Goal: Task Accomplishment & Management: Use online tool/utility

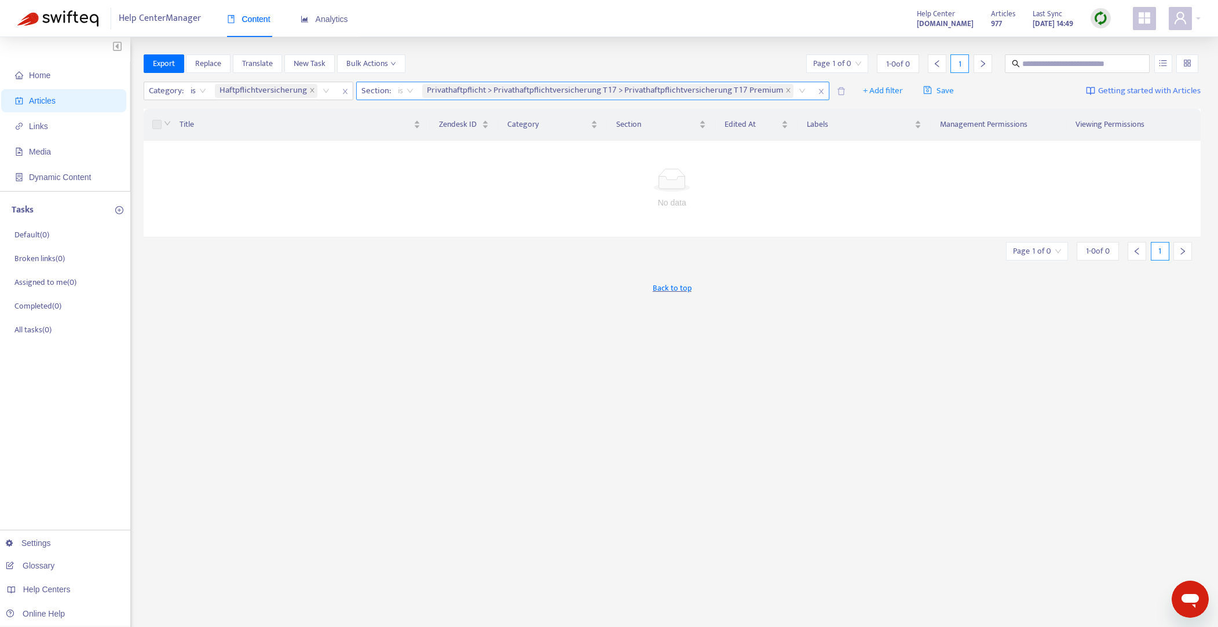
click at [409, 91] on span "is" at bounding box center [406, 90] width 16 height 17
click at [412, 135] on div "is not" at bounding box center [500, 132] width 201 height 13
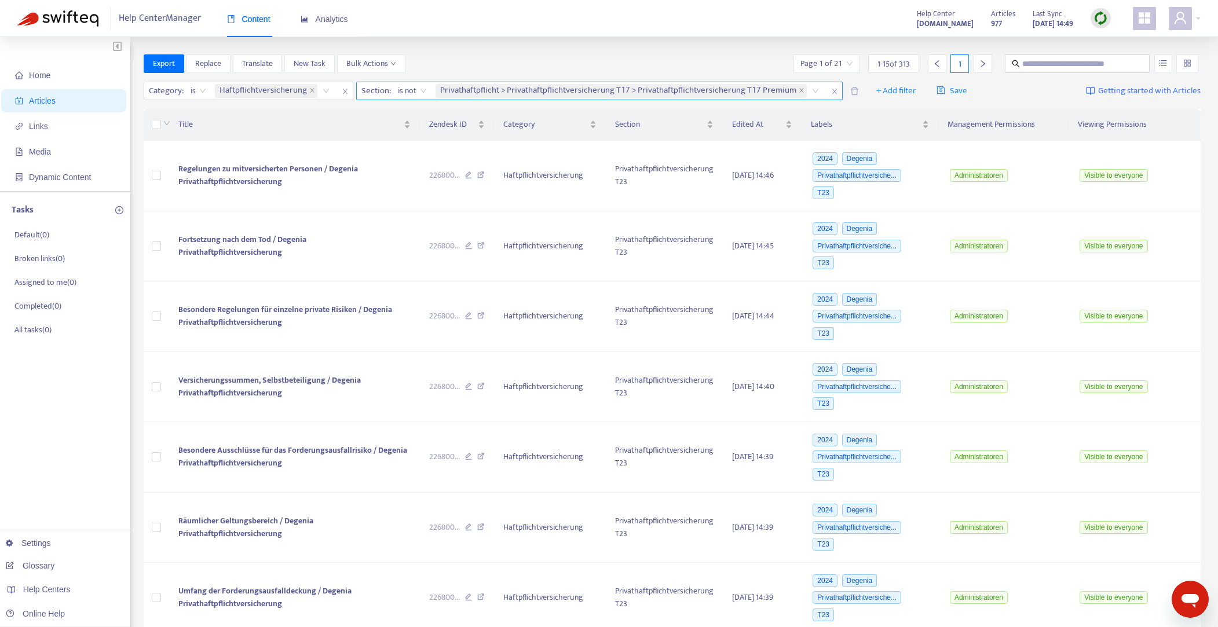
click at [831, 91] on icon "close" at bounding box center [833, 91] width 5 height 5
click at [400, 88] on span "+ Add filter" at bounding box center [407, 91] width 40 height 14
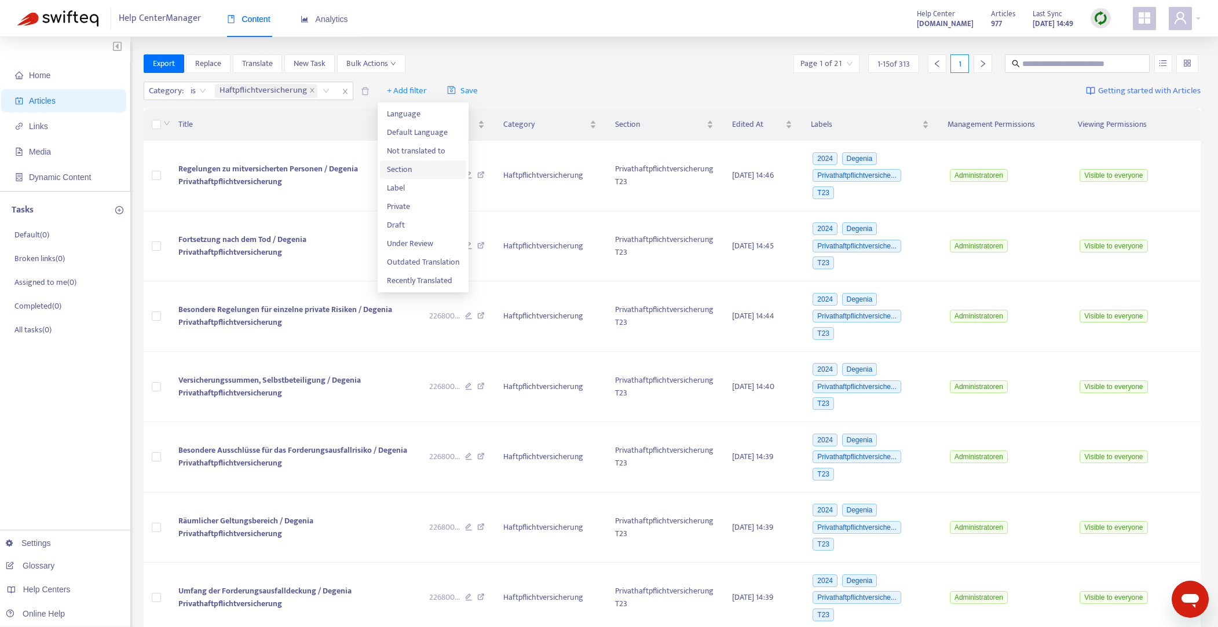
click at [397, 167] on span "Section" at bounding box center [423, 169] width 72 height 13
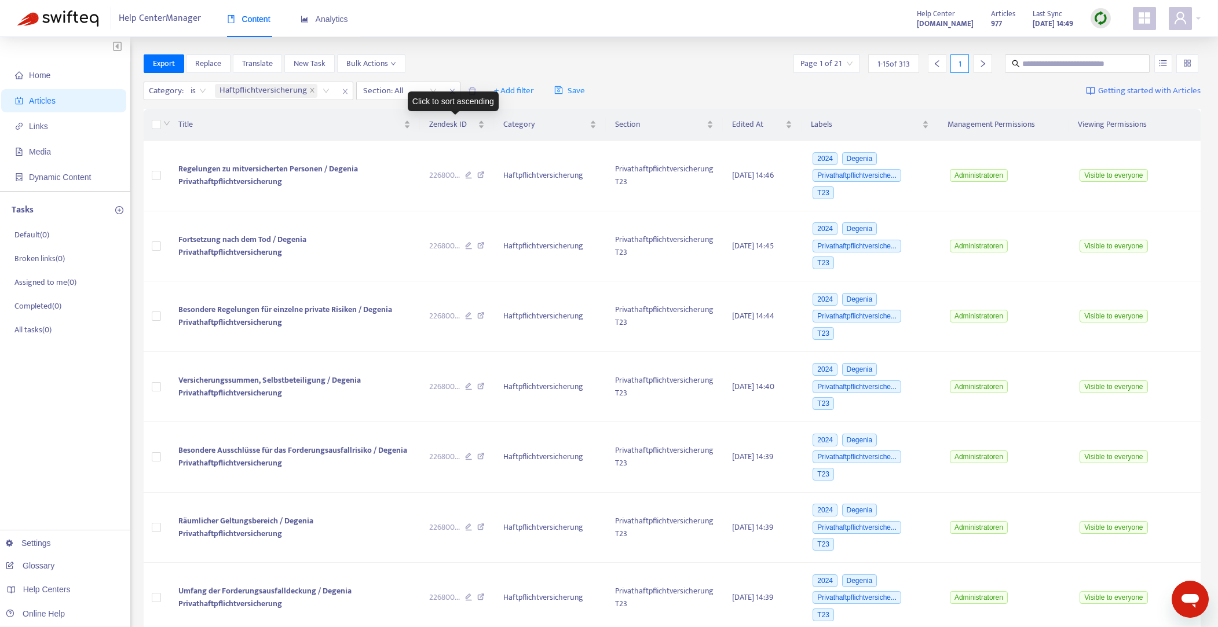
click at [433, 91] on div "Click to sort ascending" at bounding box center [453, 101] width 91 height 20
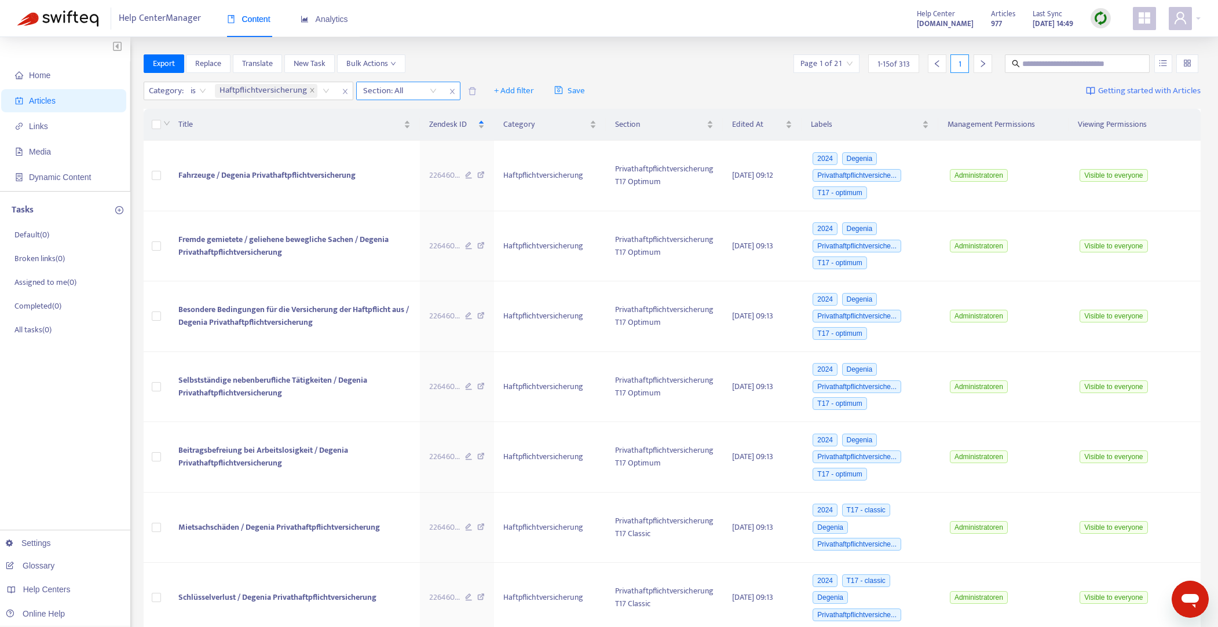
click at [433, 90] on div "Section: All" at bounding box center [400, 90] width 86 height 17
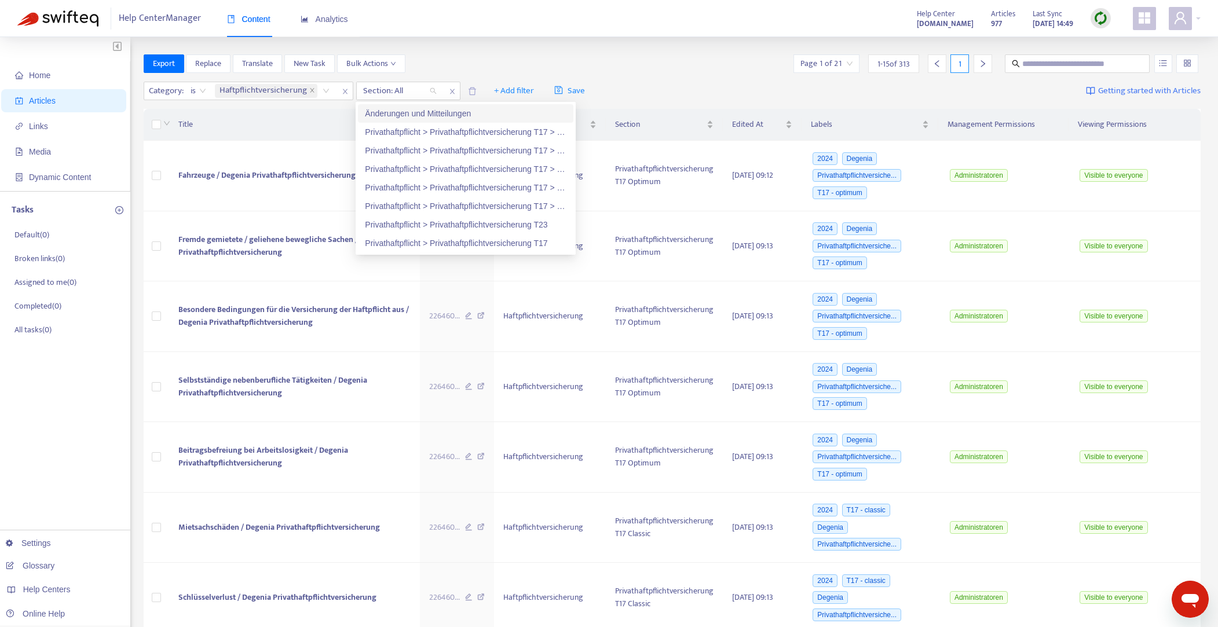
click at [483, 59] on div "Export Replace Translate New Task Bulk Actions Page 1 of 21 1 - 15 of 313 1" at bounding box center [672, 63] width 1057 height 19
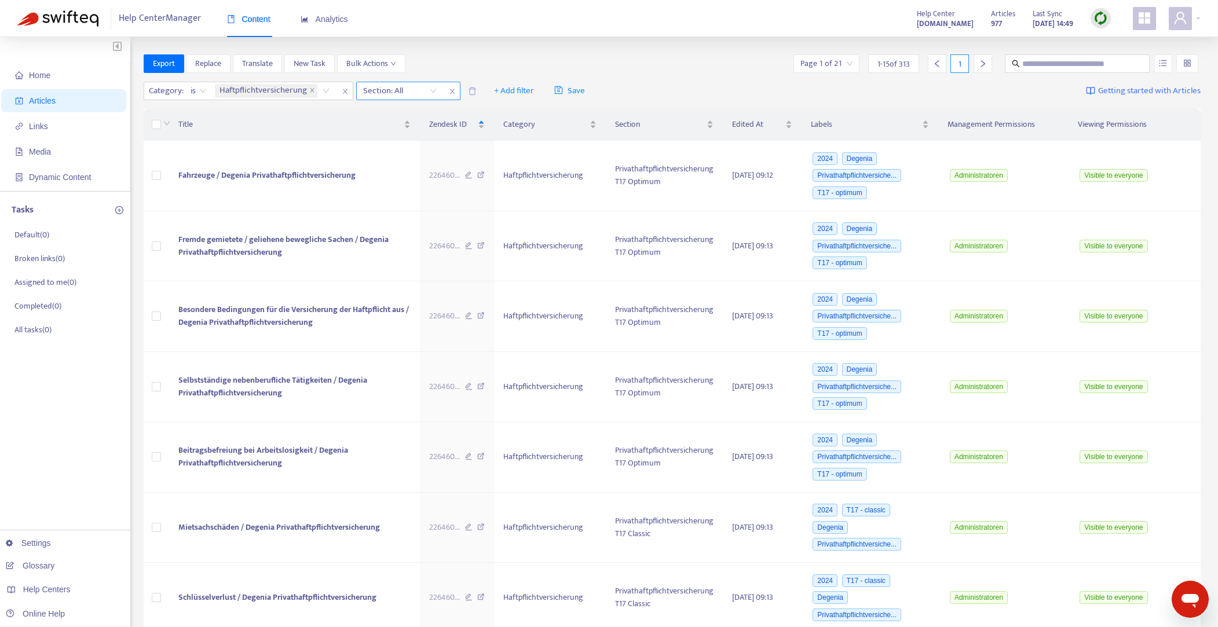
click at [434, 92] on div "Section: All" at bounding box center [400, 90] width 86 height 17
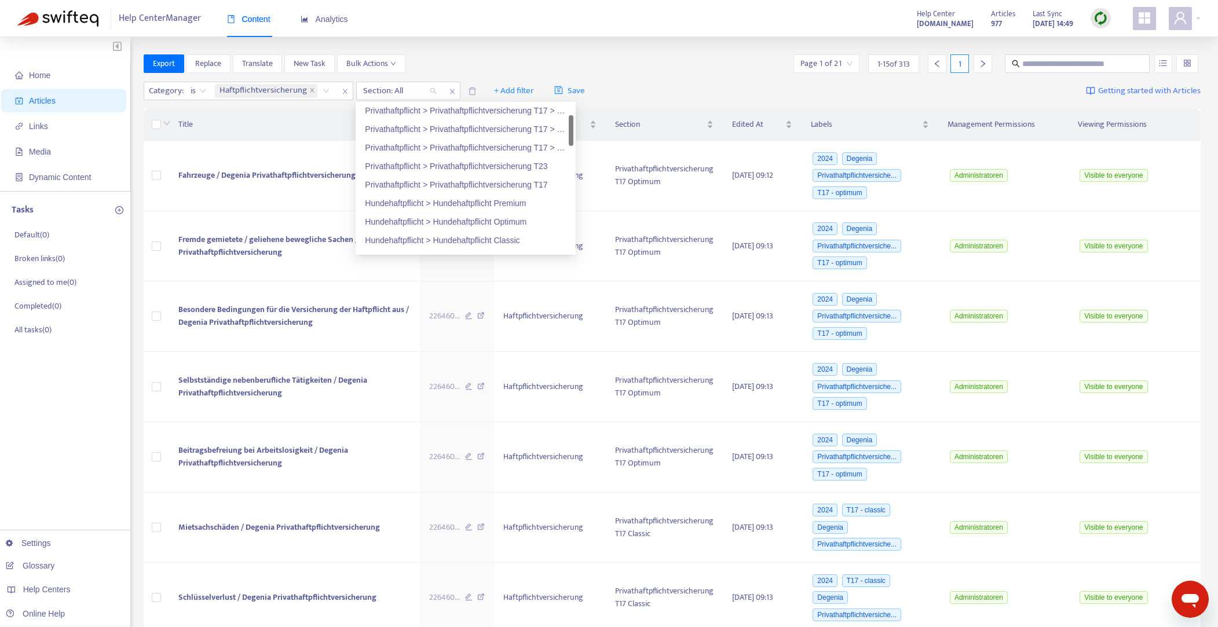
scroll to position [53, 0]
click at [442, 190] on div "Privathaftpflicht > Privathaftpflichtversicherung T17" at bounding box center [465, 190] width 201 height 13
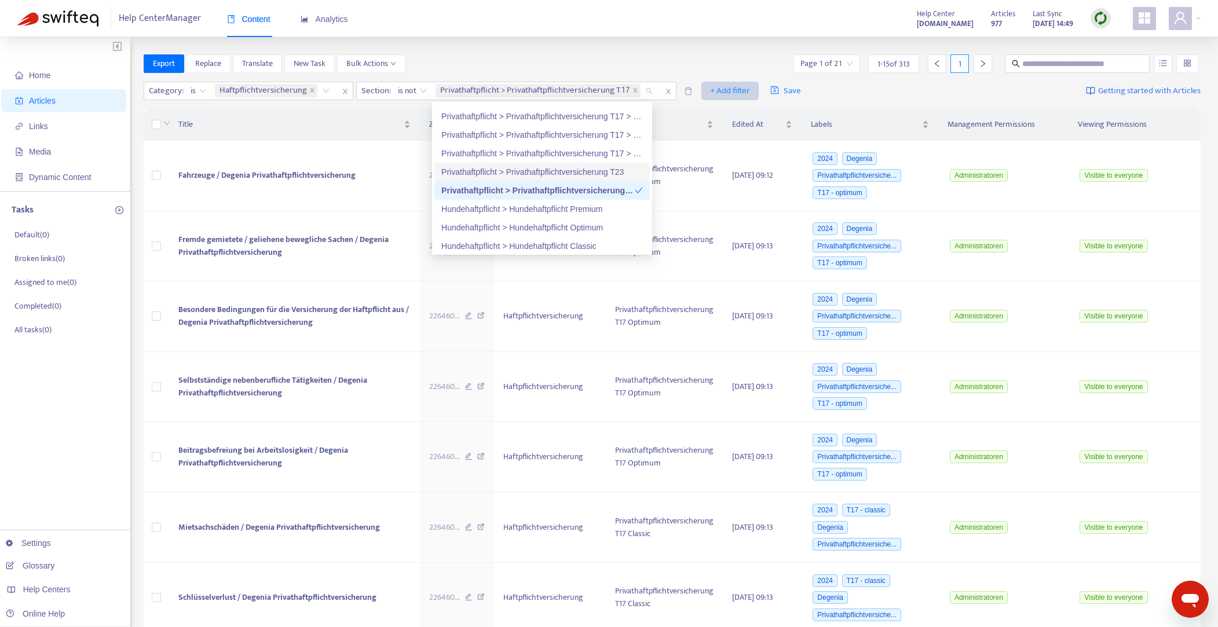
click at [724, 90] on span "+ Add filter" at bounding box center [730, 91] width 40 height 14
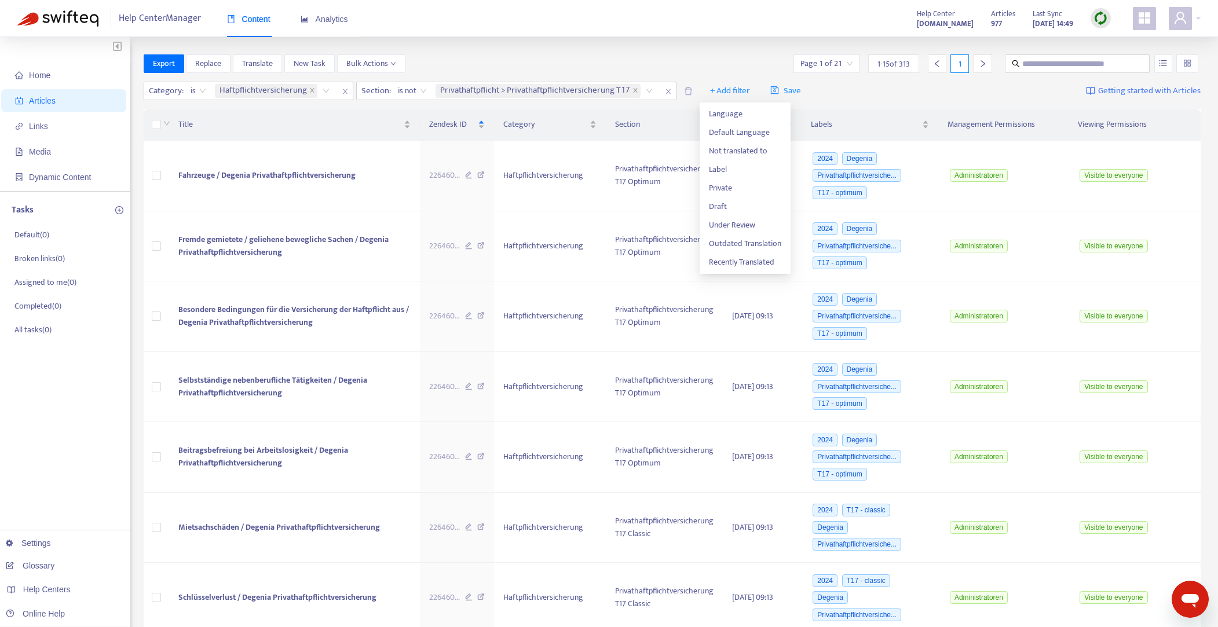
click at [648, 91] on div "Privathaftpflicht > Privathaftpflichtversicherung T17" at bounding box center [546, 90] width 226 height 17
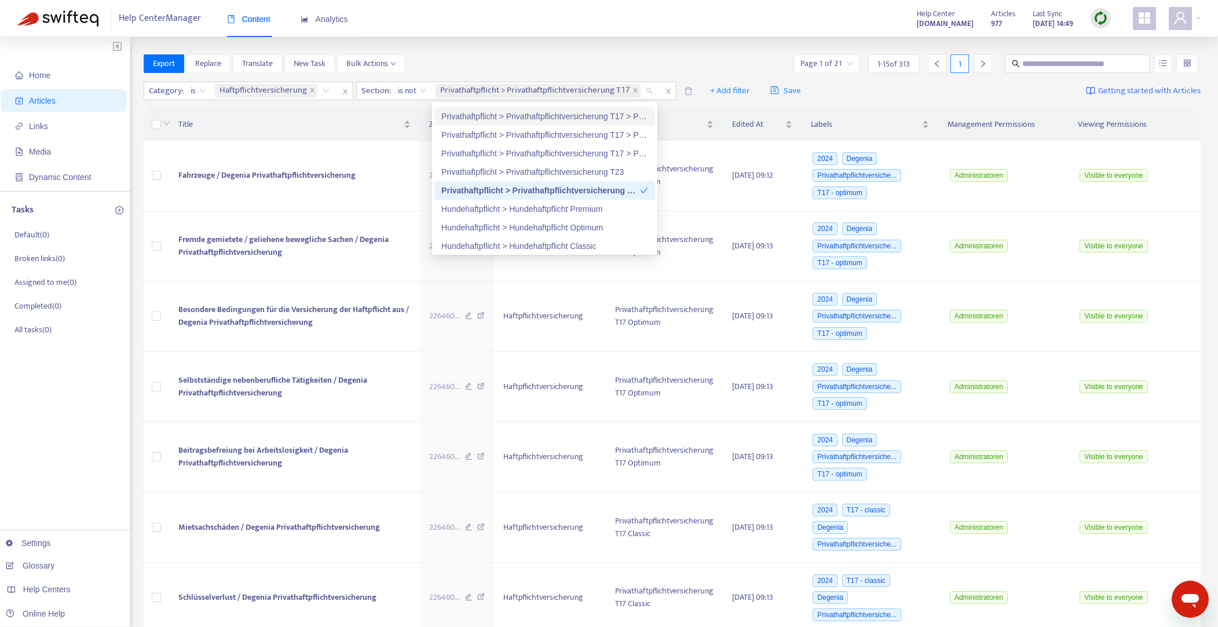
click at [597, 116] on div "Privathaftpflicht > Privathaftpflichtversicherung T17 > Privathaftpflichtversic…" at bounding box center [544, 116] width 207 height 13
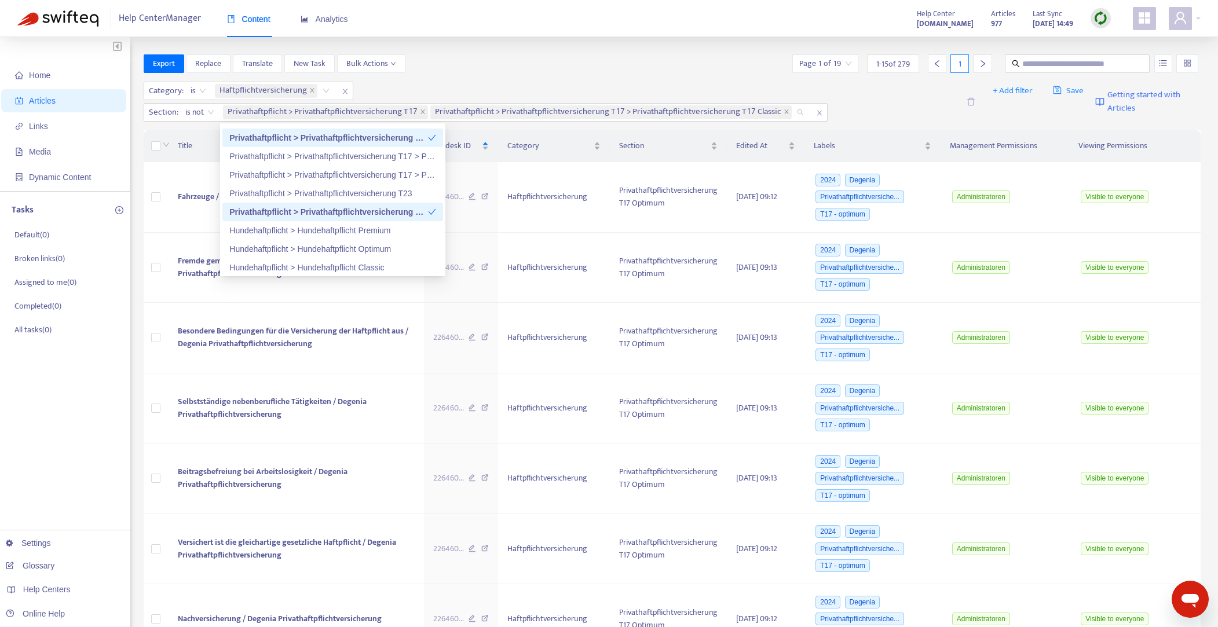
click at [564, 64] on div "Export Replace Translate New Task Bulk Actions Page 1 of 19 1 - 15 of 279 1" at bounding box center [672, 63] width 1057 height 19
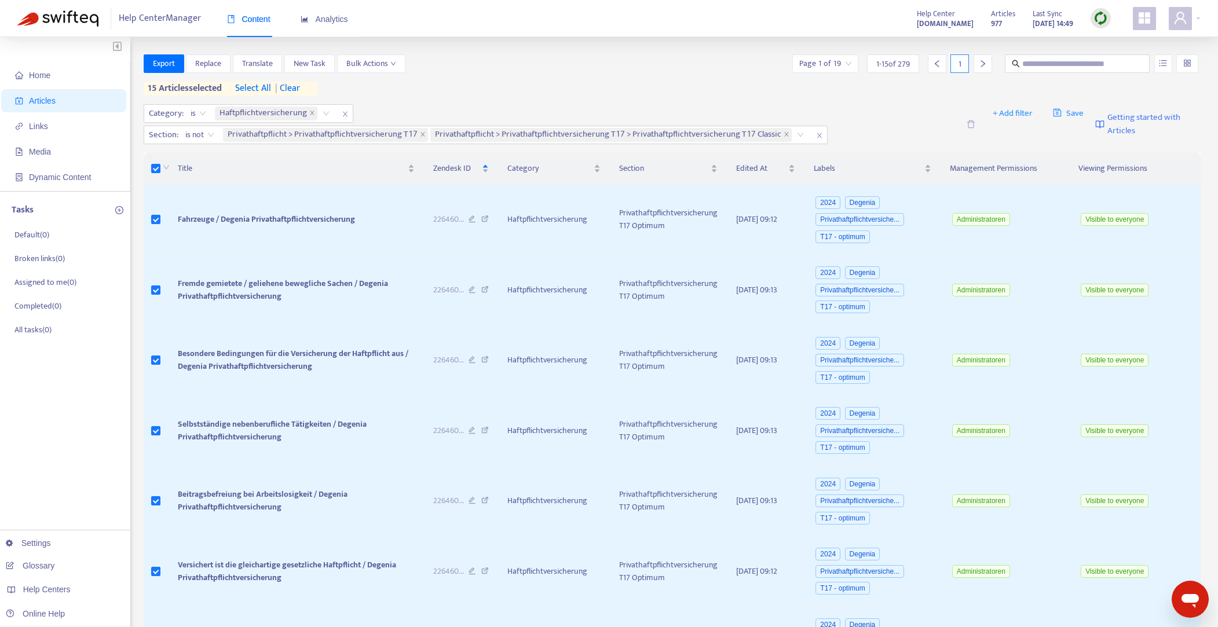
click at [252, 89] on span "select all" at bounding box center [253, 89] width 36 height 14
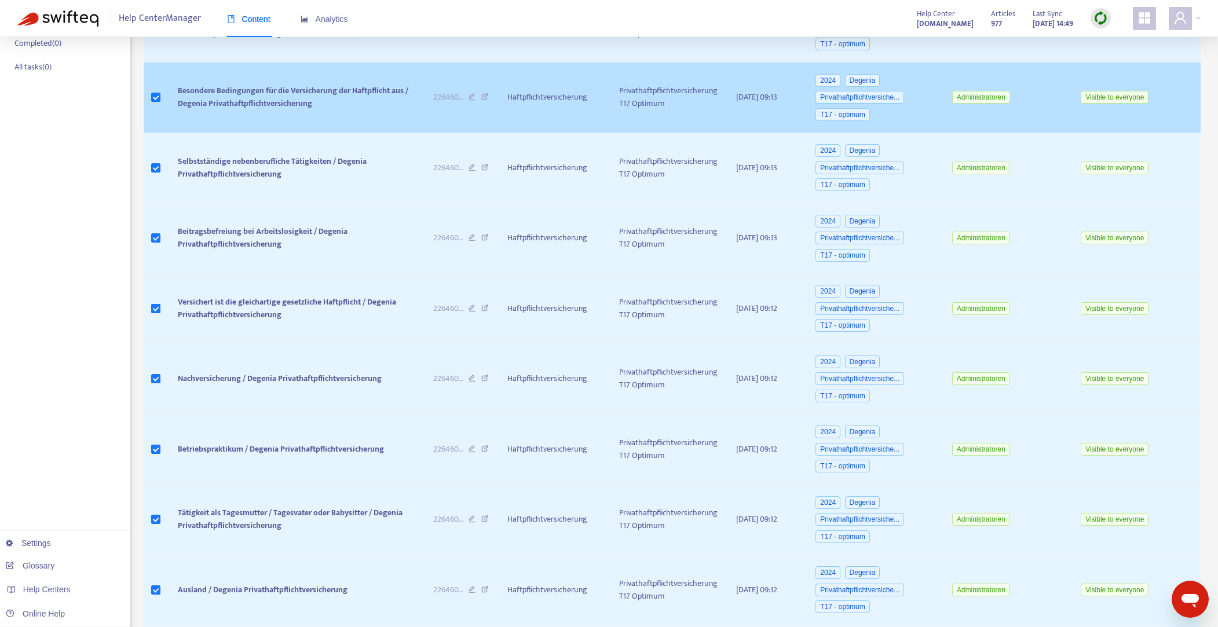
scroll to position [0, 0]
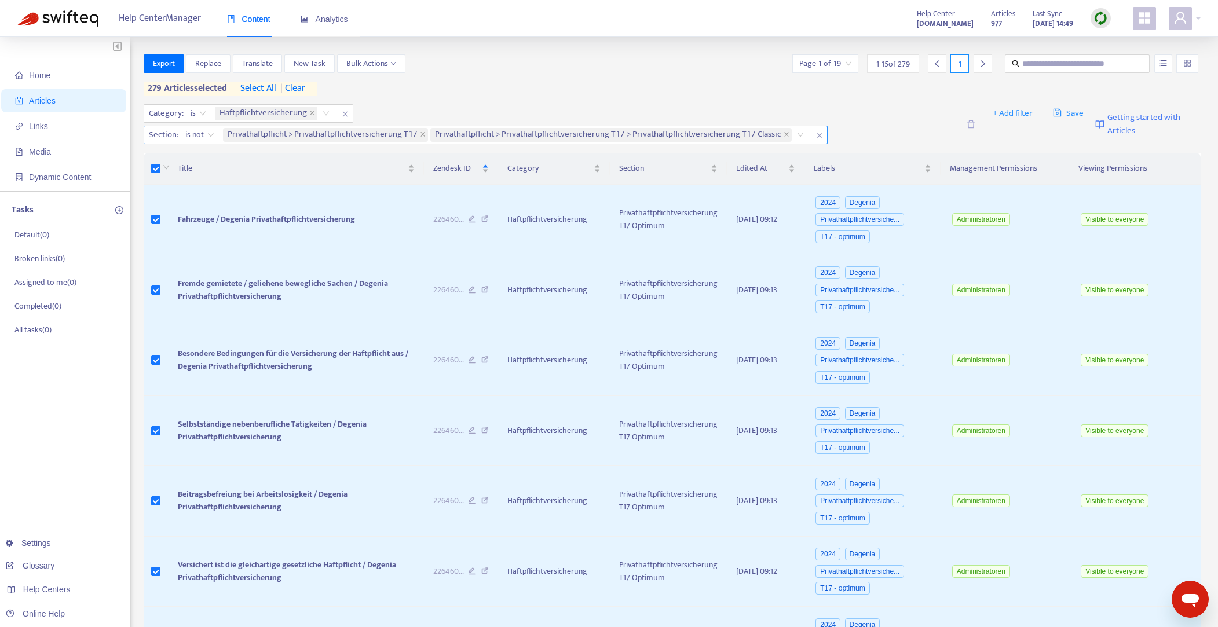
click at [798, 134] on div "Privathaftpflicht > Privathaftpflichtversicherung T17 Privathaftpflicht > Priva…" at bounding box center [515, 134] width 589 height 17
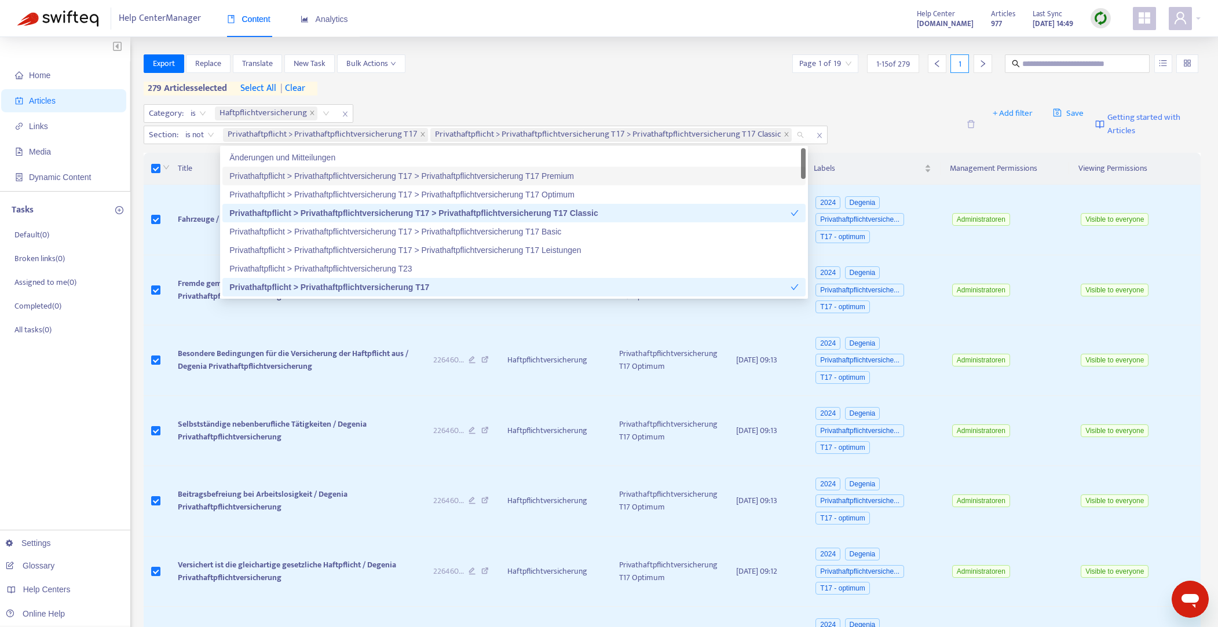
click at [568, 174] on div "Privathaftpflicht > Privathaftpflichtversicherung T17 > Privathaftpflichtversic…" at bounding box center [513, 176] width 569 height 13
click at [582, 211] on div "Privathaftpflicht > Privathaftpflichtversicherung T17 > Privathaftpflichtversic…" at bounding box center [509, 213] width 561 height 13
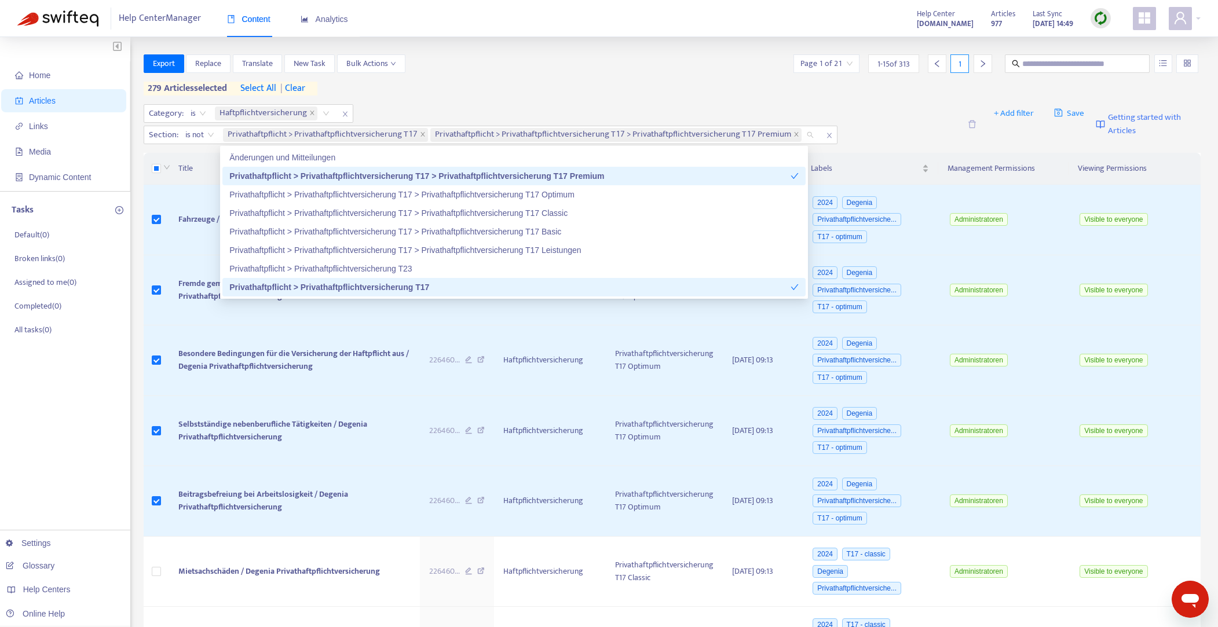
click at [554, 63] on div "Export Replace Translate New Task Bulk Actions Page 1 of 21 1 - 15 of 313 1" at bounding box center [672, 63] width 1057 height 19
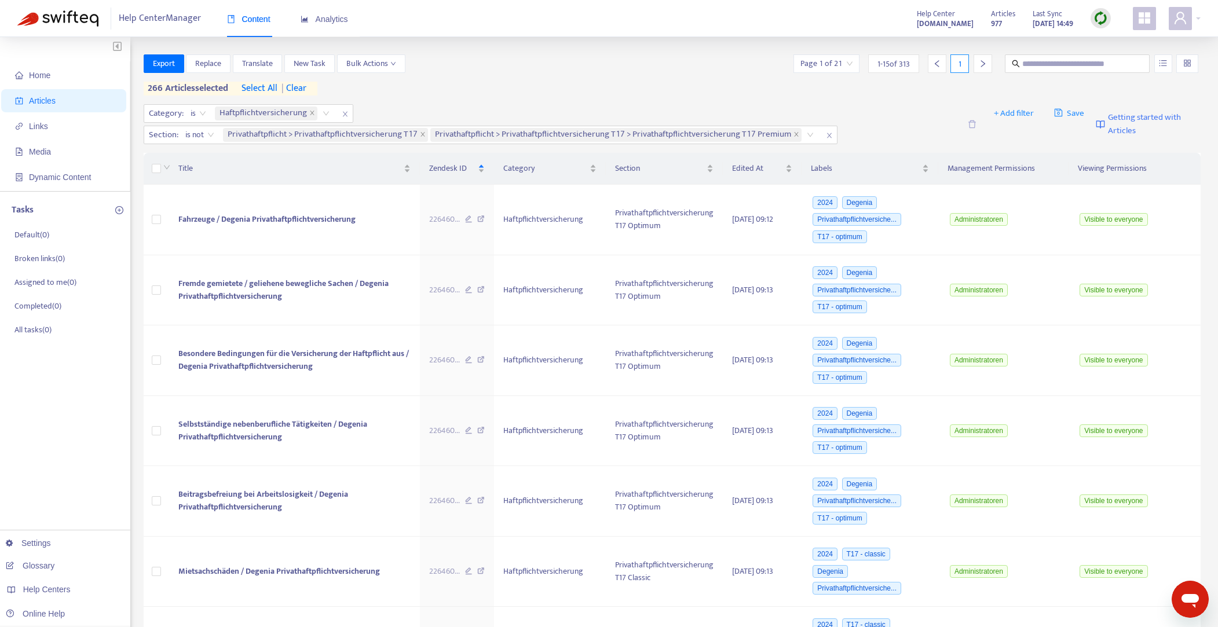
click at [266, 90] on span "select all" at bounding box center [259, 89] width 36 height 14
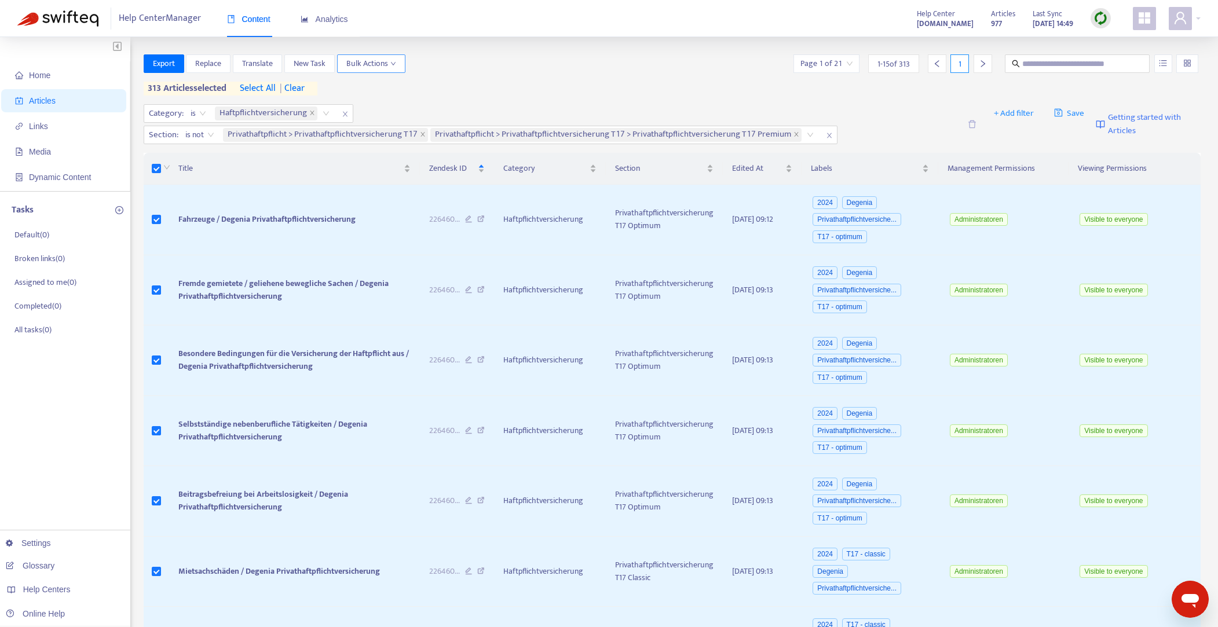
click at [392, 63] on icon "down" at bounding box center [393, 64] width 6 height 6
click at [380, 233] on span "Delete from Zendesk" at bounding box center [382, 234] width 71 height 13
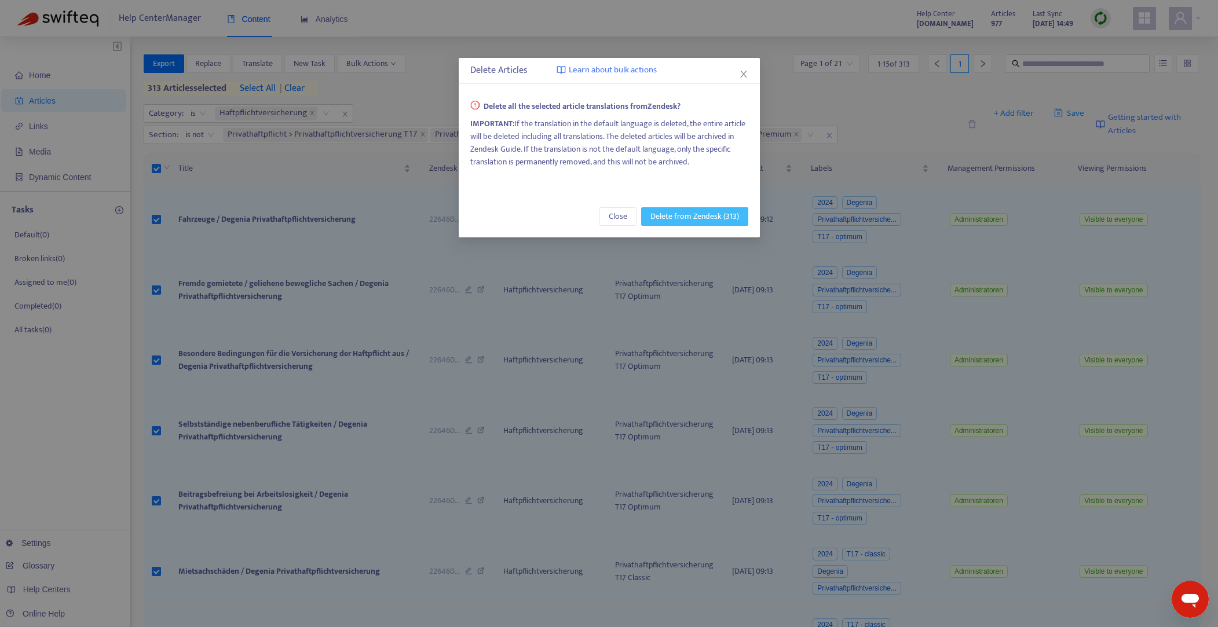
click at [686, 218] on span "Delete from Zendesk (313)" at bounding box center [694, 216] width 89 height 13
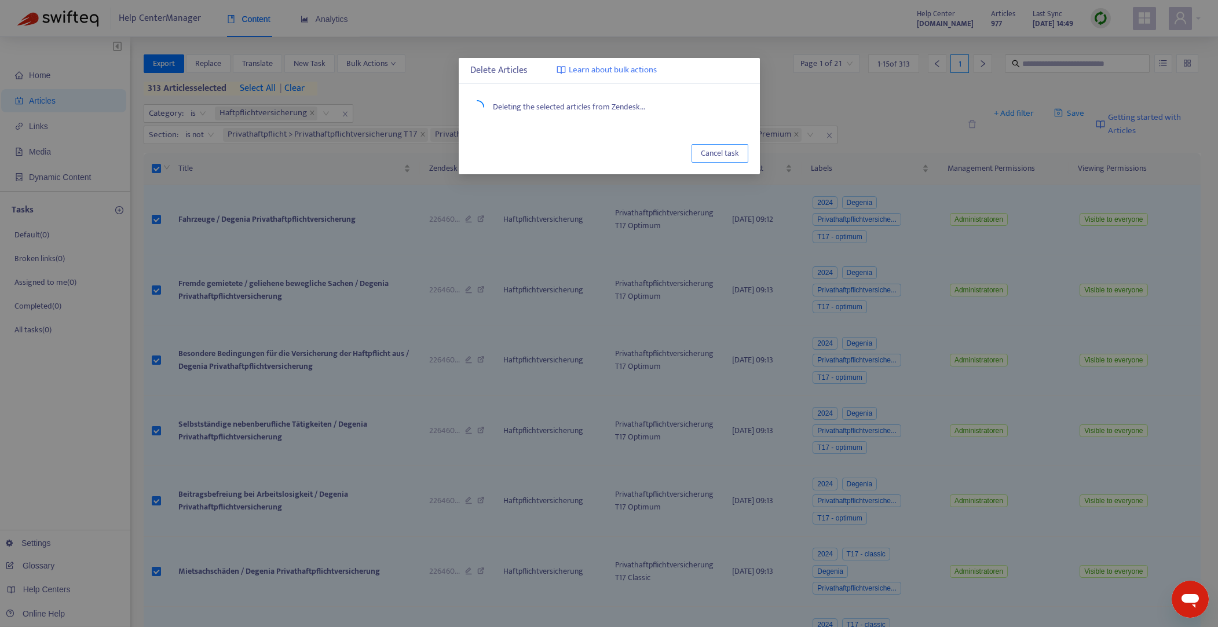
click at [729, 155] on span "Cancel task" at bounding box center [720, 153] width 38 height 13
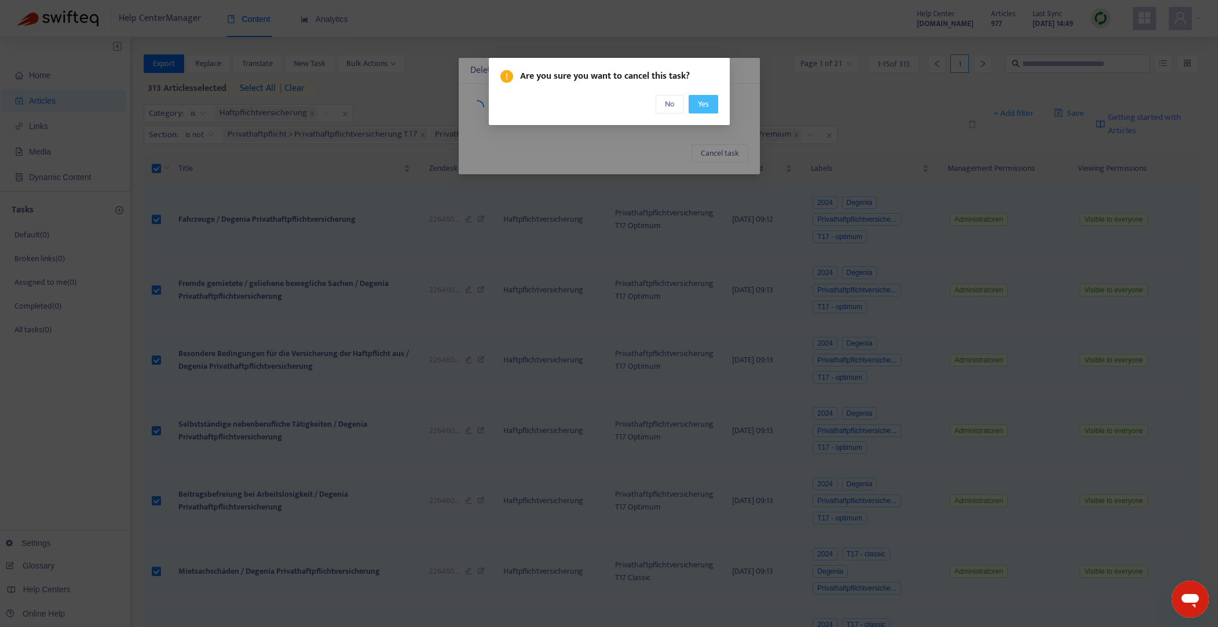
click at [709, 102] on button "Yes" at bounding box center [703, 104] width 30 height 19
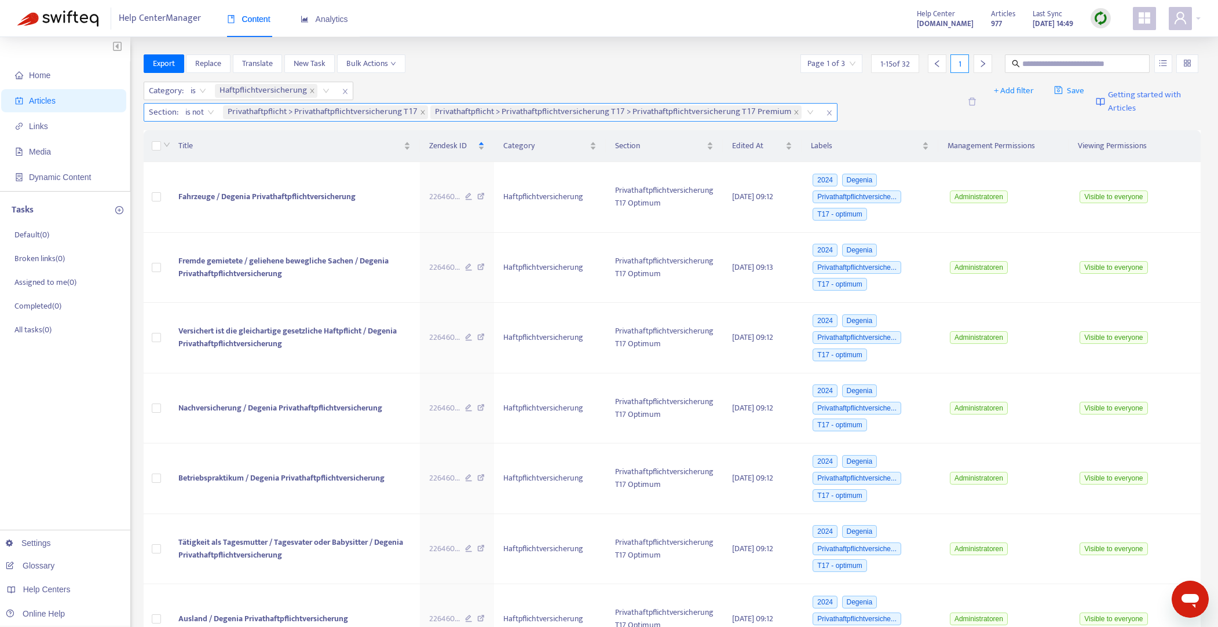
click at [826, 112] on icon "close" at bounding box center [829, 112] width 7 height 7
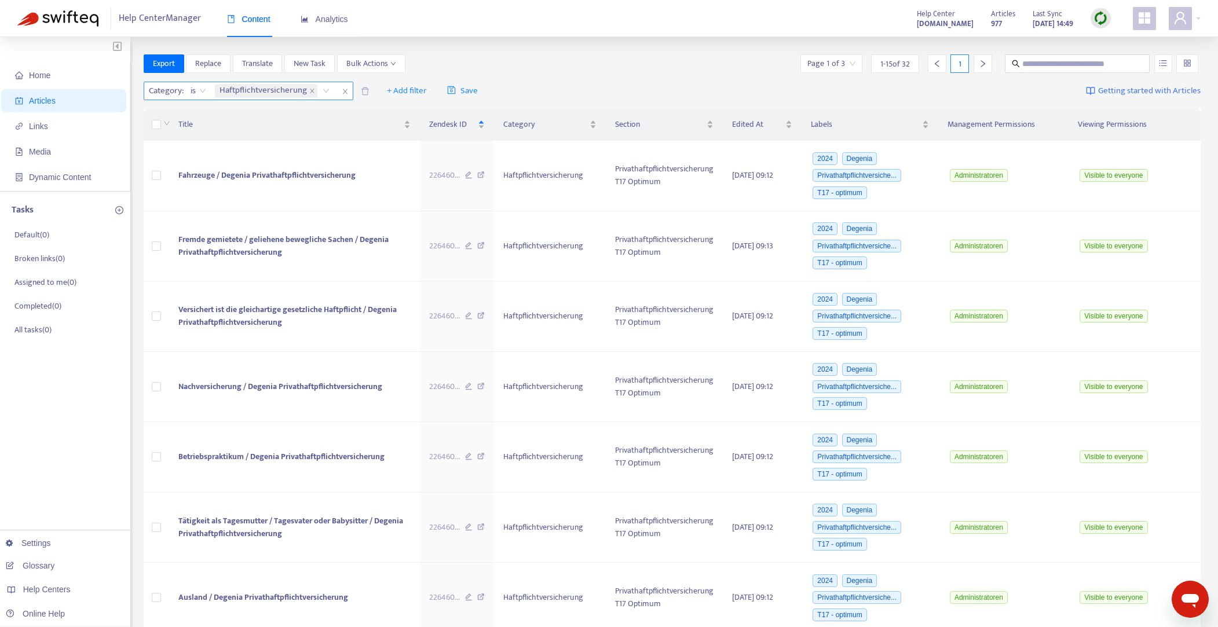
click at [343, 91] on icon "close" at bounding box center [344, 91] width 5 height 5
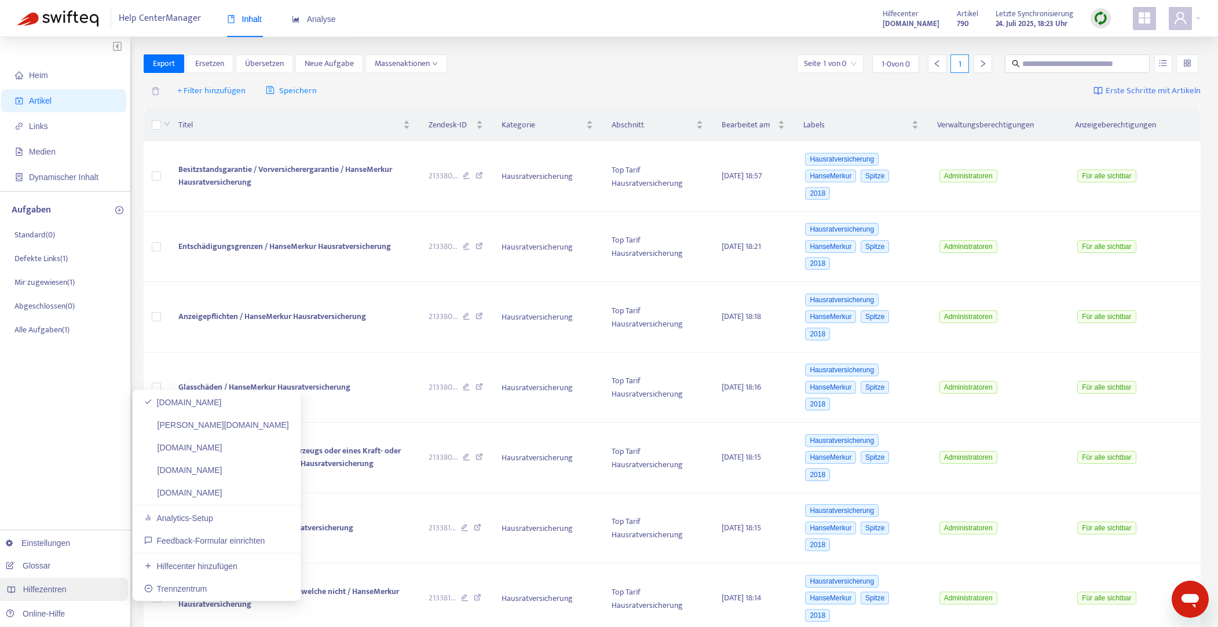
click at [56, 587] on font "Hilfezentren" at bounding box center [44, 589] width 43 height 9
click at [206, 494] on link "[DOMAIN_NAME]" at bounding box center [183, 492] width 78 height 9
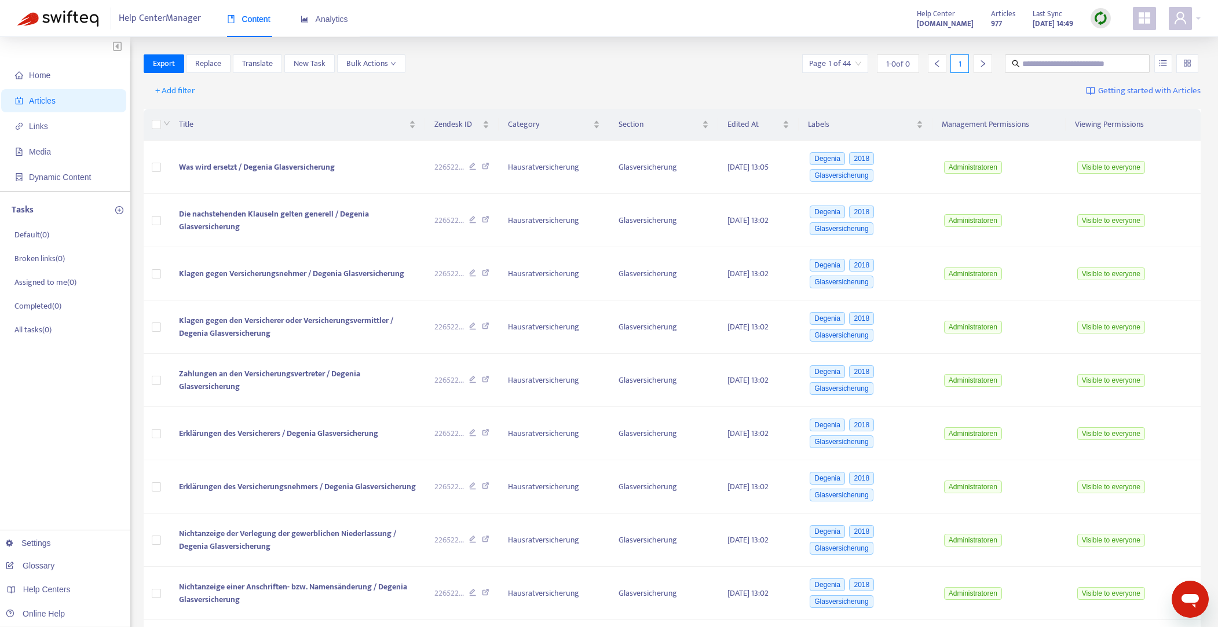
click at [512, 75] on div "Export Replace Translate New Task Bulk Actions Page 1 of 44 1 - 0 of 0 1" at bounding box center [672, 65] width 1057 height 23
click at [168, 87] on span "+ Add filter" at bounding box center [175, 91] width 40 height 14
drag, startPoint x: 189, startPoint y: 169, endPoint x: 217, endPoint y: 146, distance: 36.2
click at [190, 168] on span "Category" at bounding box center [192, 169] width 72 height 13
click at [222, 90] on div "Category: All" at bounding box center [187, 90] width 86 height 17
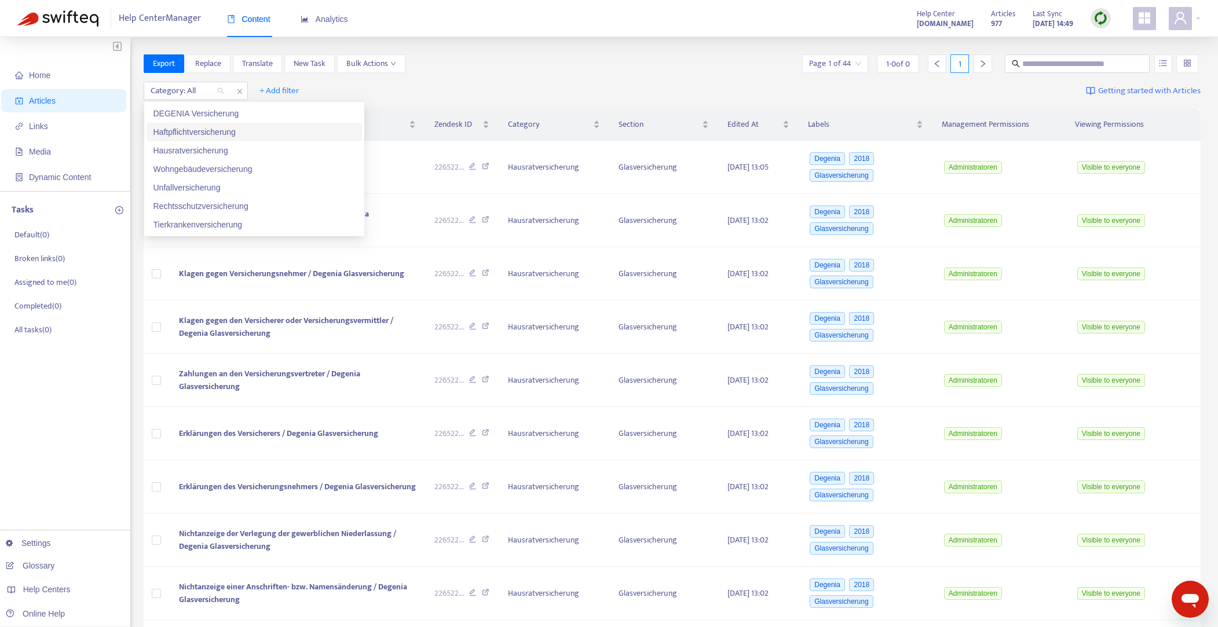
click at [213, 133] on div "Haftpflichtversicherung" at bounding box center [253, 132] width 201 height 13
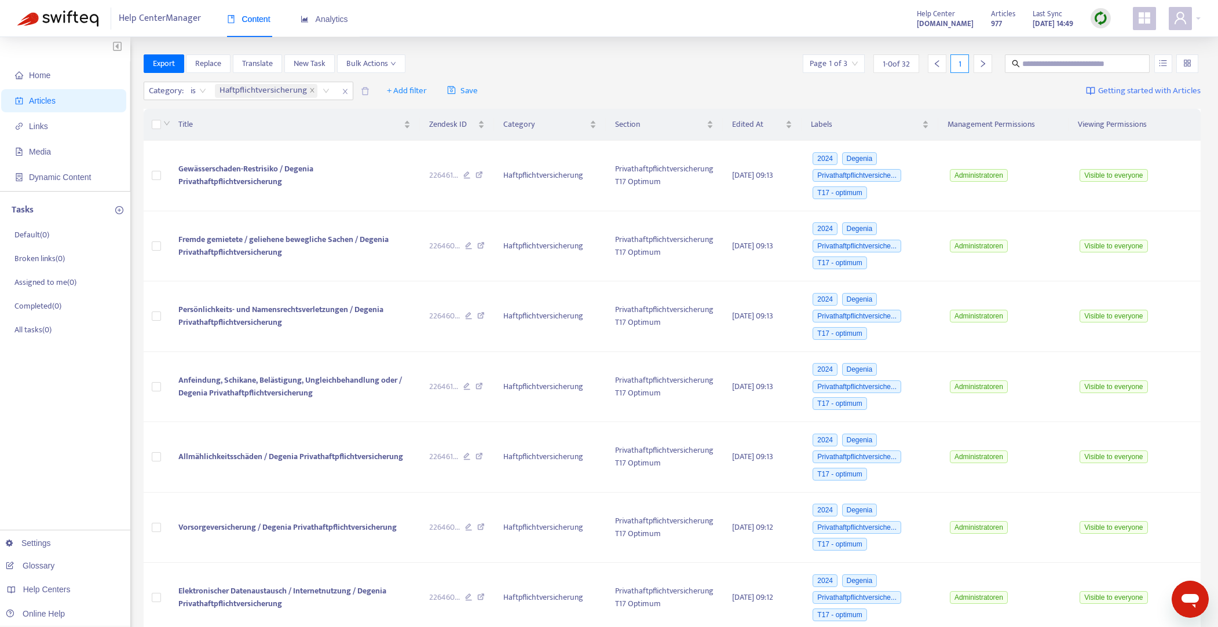
click at [556, 76] on div "Export Replace Translate New Task Bulk Actions Page 1 of 3 1 - 0 of 32 1" at bounding box center [672, 65] width 1057 height 23
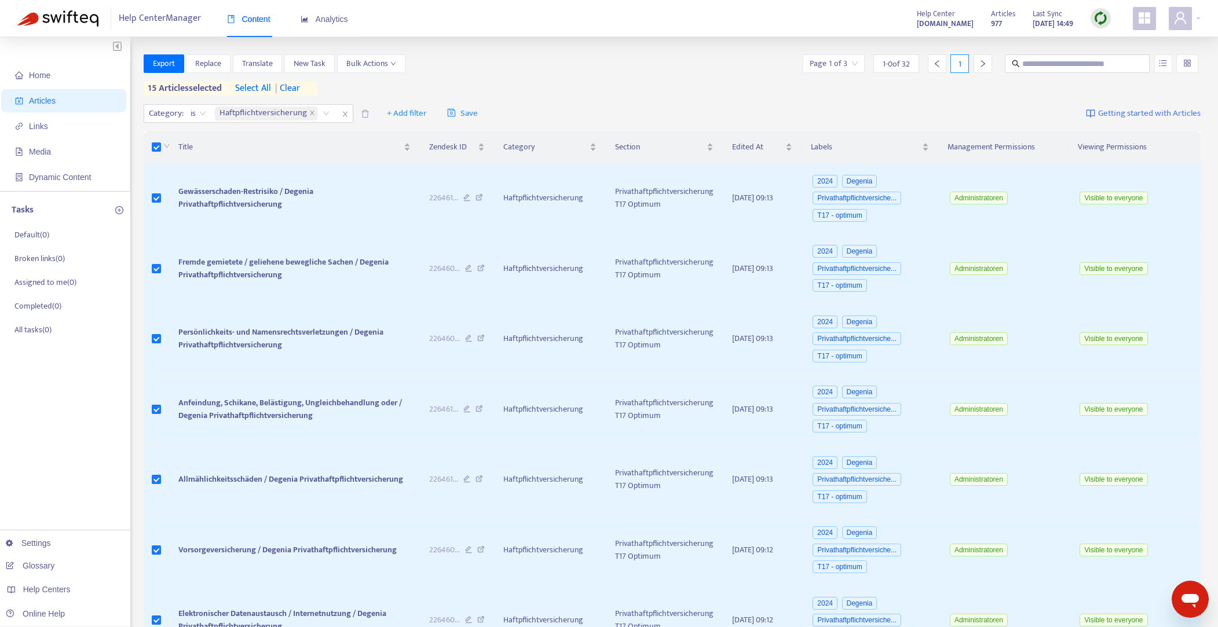
click at [254, 89] on span "select all" at bounding box center [253, 89] width 36 height 14
click at [501, 77] on div "Export Replace Translate New Task Bulk Actions Page 1 of 3 1 - 0 of 32 1 32 art…" at bounding box center [672, 74] width 1057 height 41
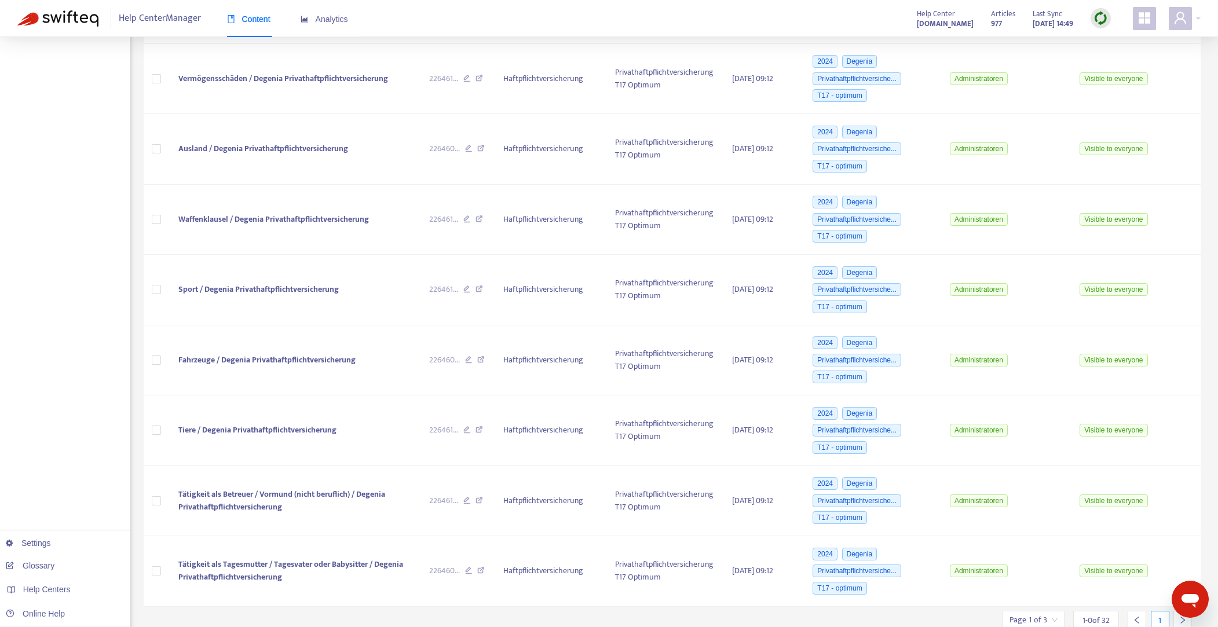
scroll to position [656, 0]
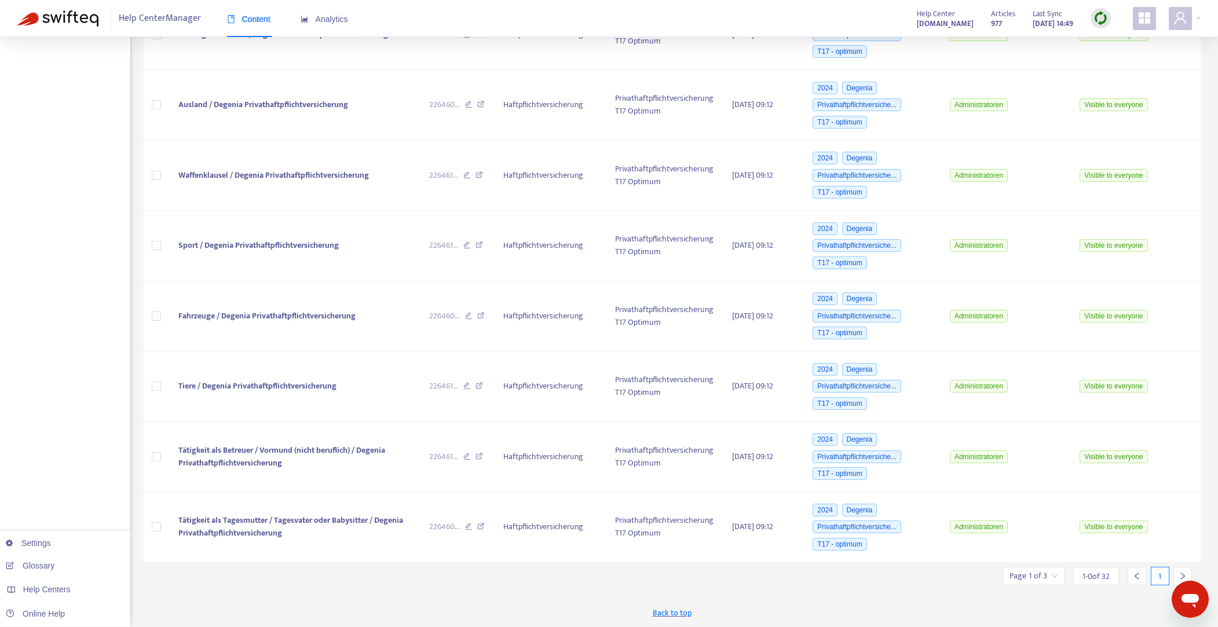
click at [1182, 572] on icon "right" at bounding box center [1182, 576] width 8 height 8
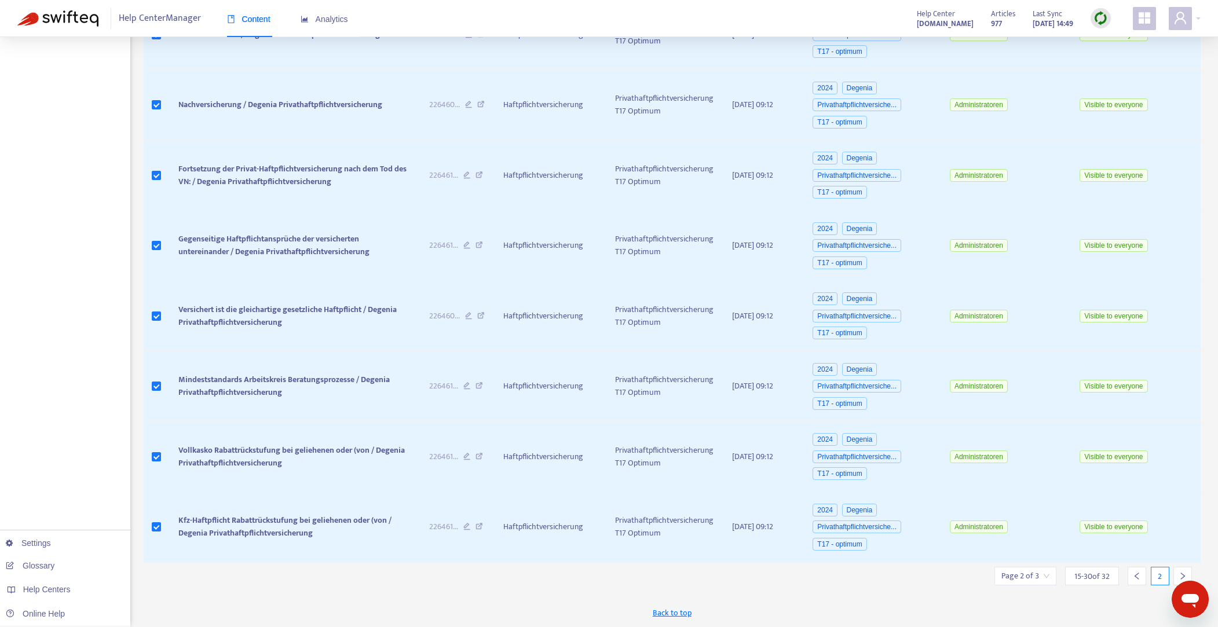
click at [1181, 574] on icon "right" at bounding box center [1182, 576] width 8 height 8
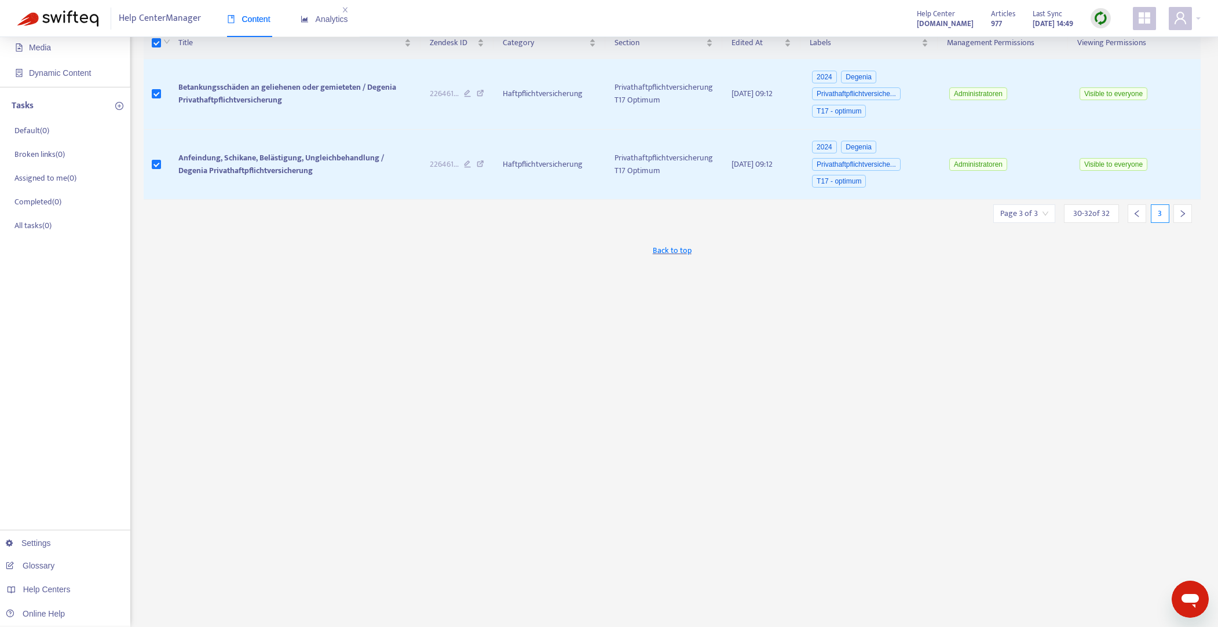
scroll to position [0, 0]
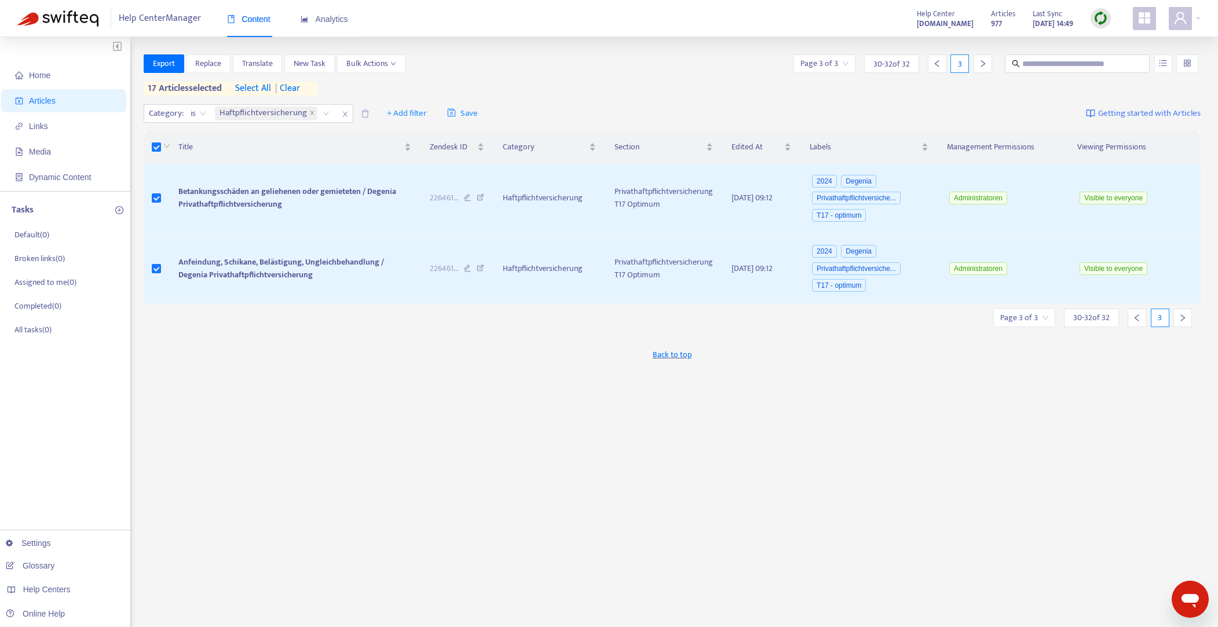
click at [493, 87] on div "Export Replace Translate New Task Bulk Actions Page 3 of 3 30 - 32 of 32 3 17 a…" at bounding box center [672, 74] width 1057 height 41
click at [406, 111] on span "+ Add filter" at bounding box center [407, 114] width 40 height 14
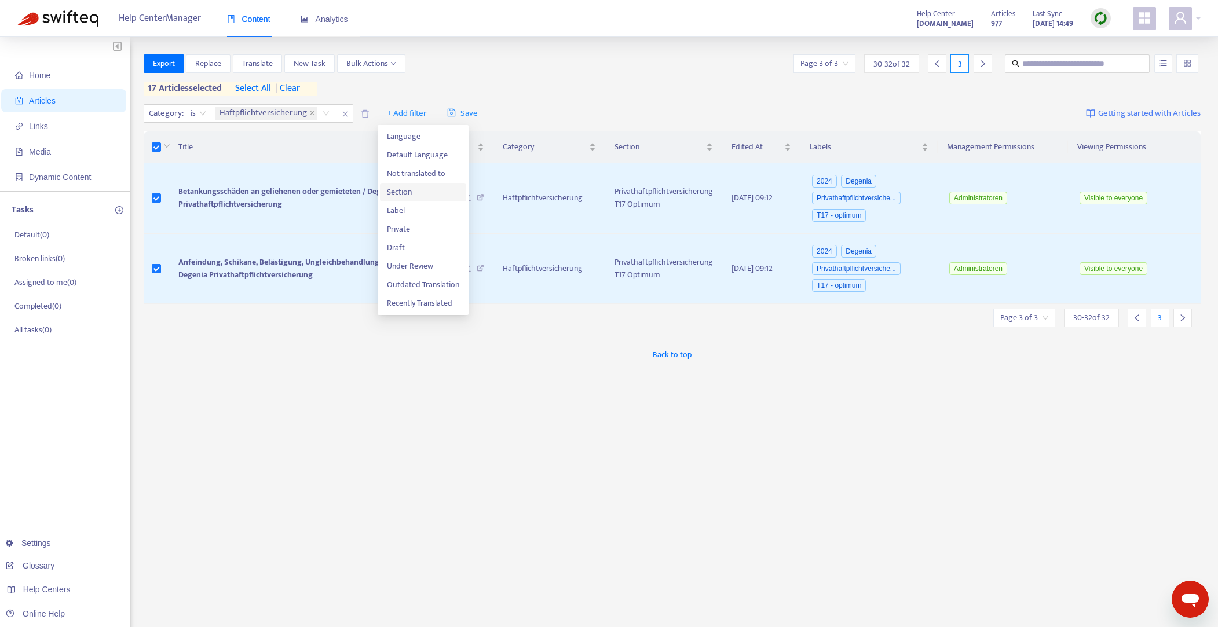
click at [408, 196] on span "Section" at bounding box center [423, 192] width 72 height 13
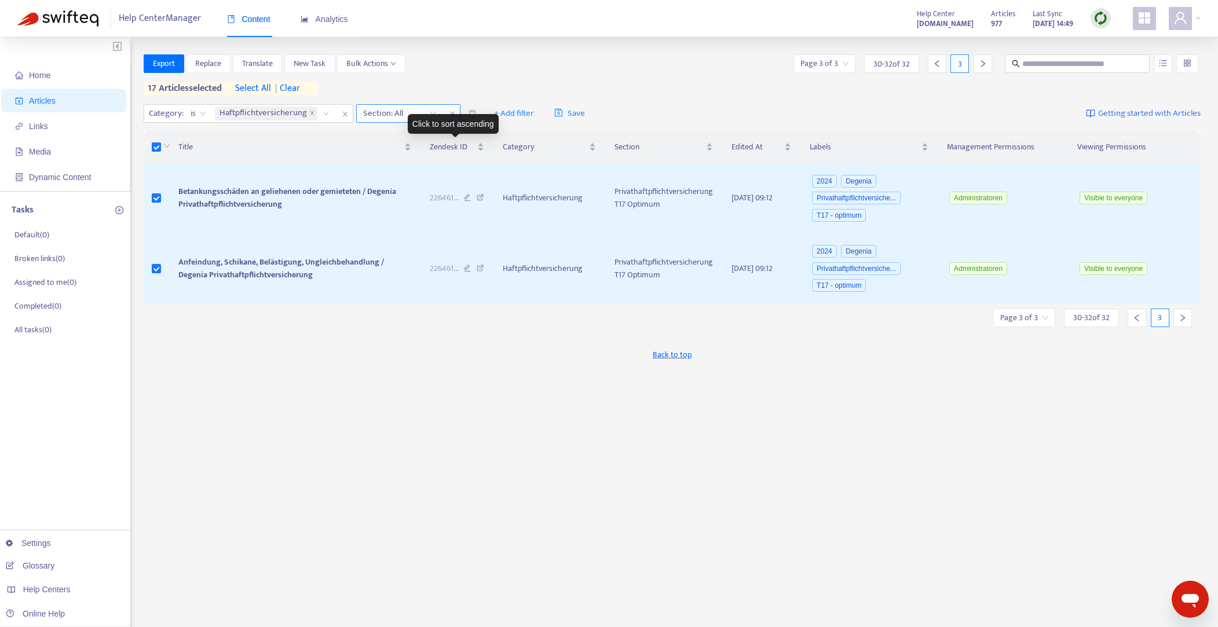
click at [430, 113] on div "Section: All" at bounding box center [400, 113] width 86 height 17
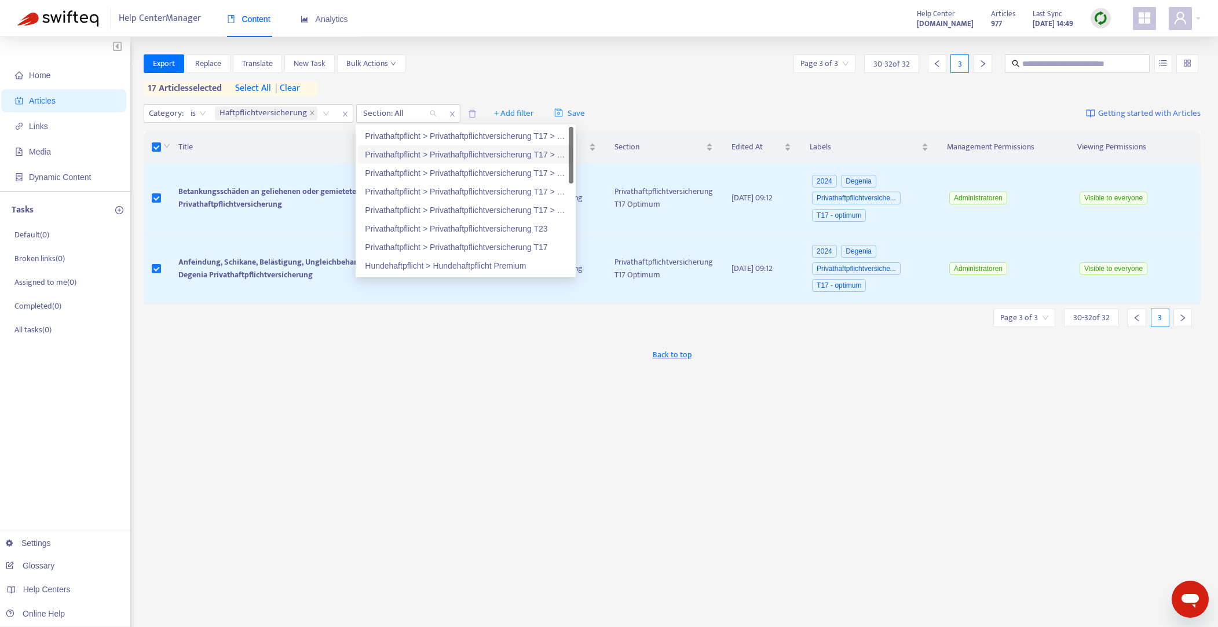
click at [518, 153] on div "Privathaftpflicht > Privathaftpflichtversicherung T17 > Privathaftpflichtversic…" at bounding box center [465, 154] width 201 height 13
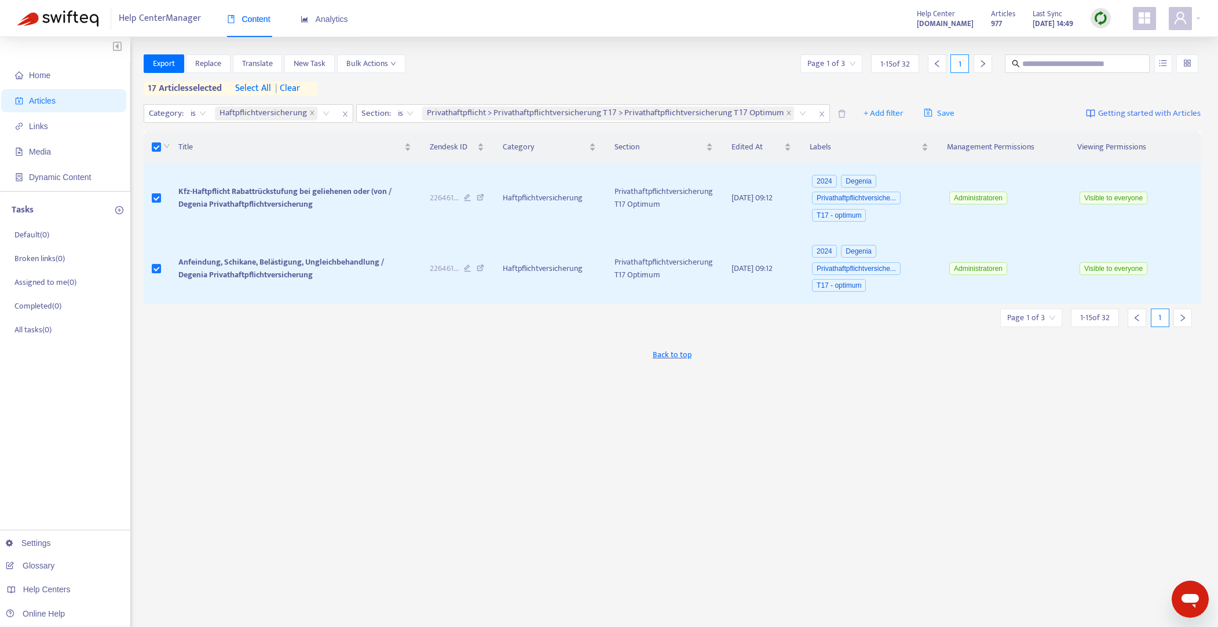
click at [259, 91] on span "select all" at bounding box center [253, 89] width 36 height 14
click at [395, 65] on icon "down" at bounding box center [393, 64] width 6 height 6
click at [368, 236] on span "Delete from Zendesk" at bounding box center [382, 234] width 71 height 13
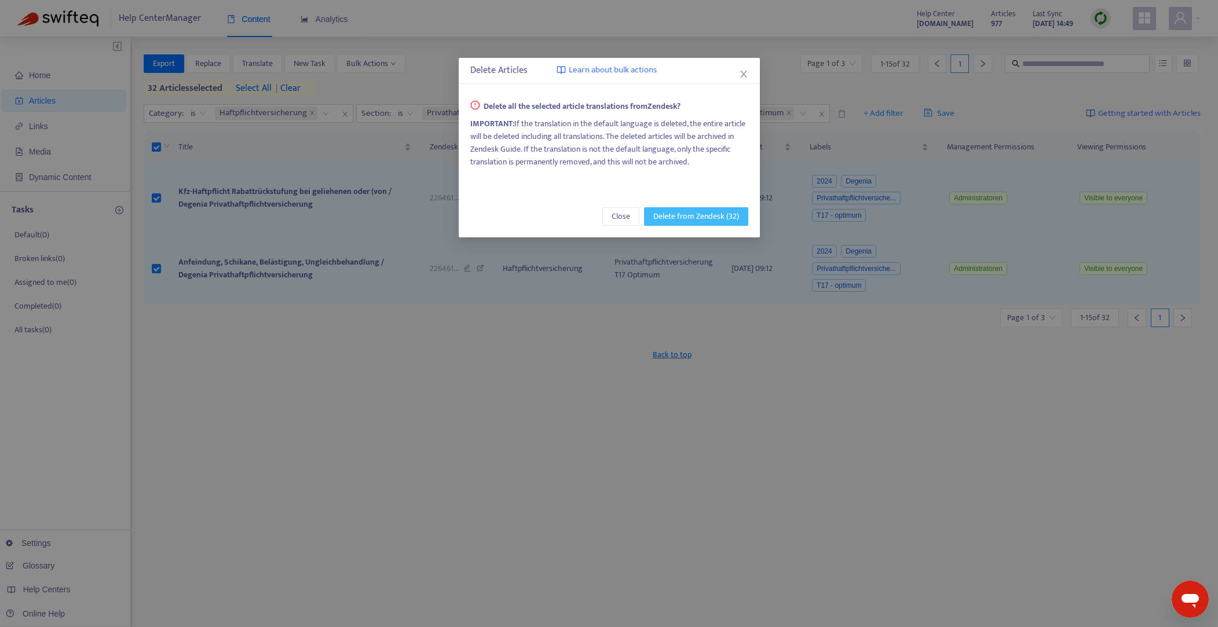
click at [719, 215] on span "Delete from Zendesk (32)" at bounding box center [696, 216] width 86 height 13
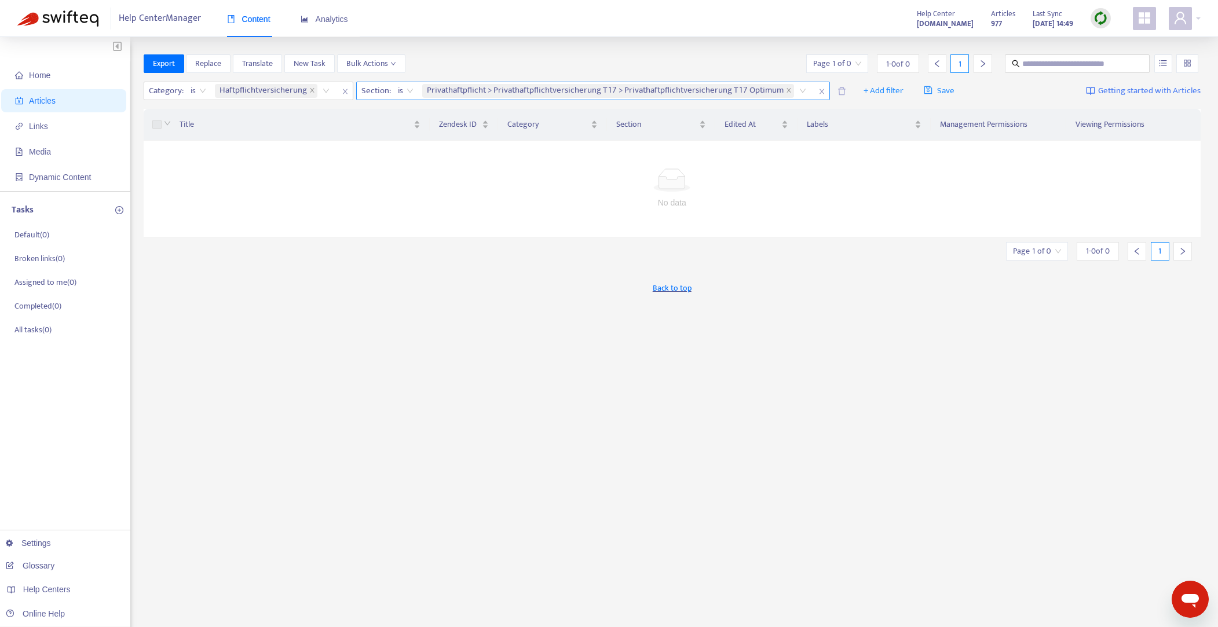
click at [821, 90] on icon "close" at bounding box center [821, 91] width 7 height 7
click at [323, 91] on div "Haftpflichtversicherung" at bounding box center [273, 90] width 123 height 17
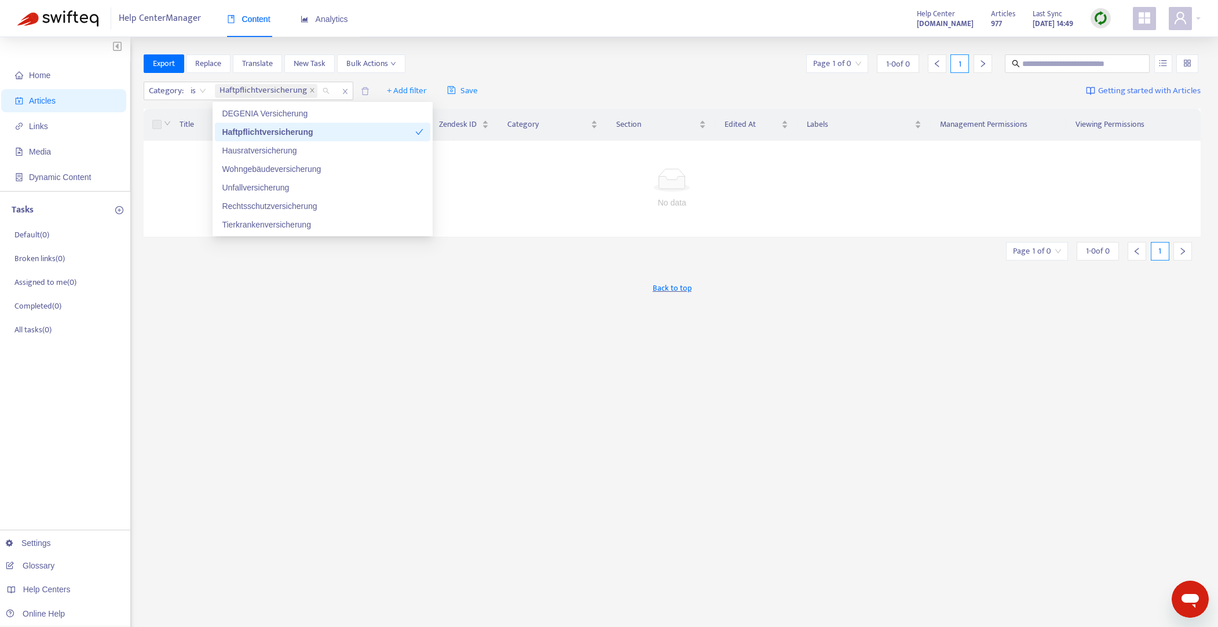
click at [285, 130] on div "Haftpflichtversicherung" at bounding box center [318, 132] width 193 height 13
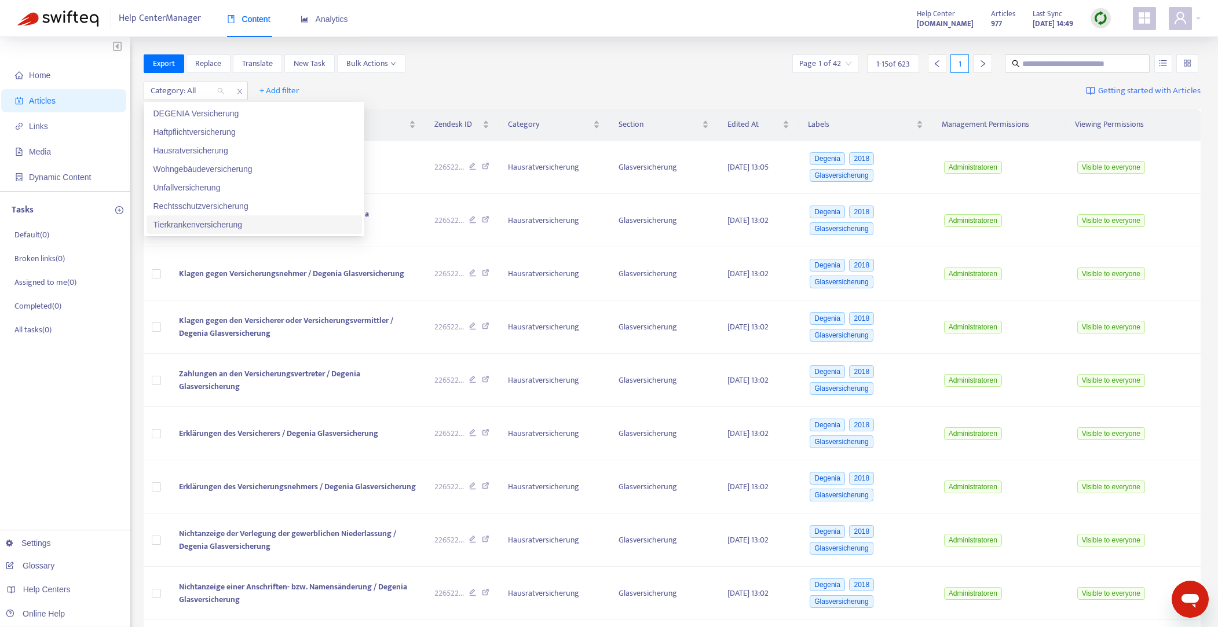
click at [498, 75] on div "Export Replace Translate New Task Bulk Actions Page 1 of 42 1 - 15 of 623 1" at bounding box center [672, 65] width 1057 height 23
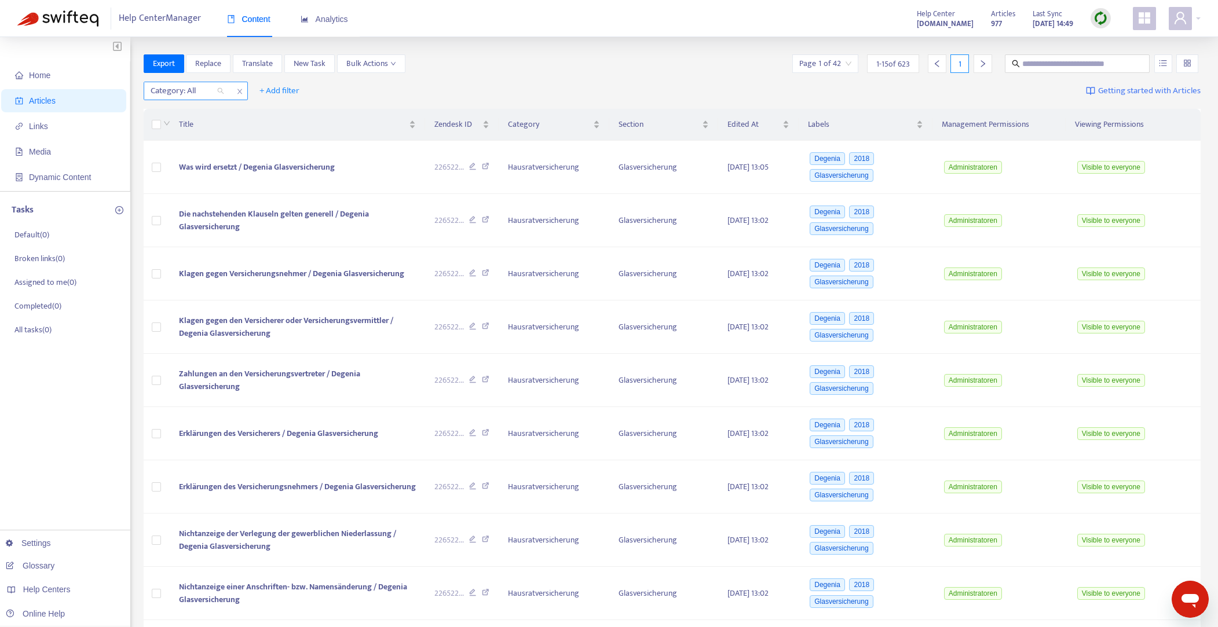
click at [221, 91] on div "Category: All" at bounding box center [187, 90] width 86 height 17
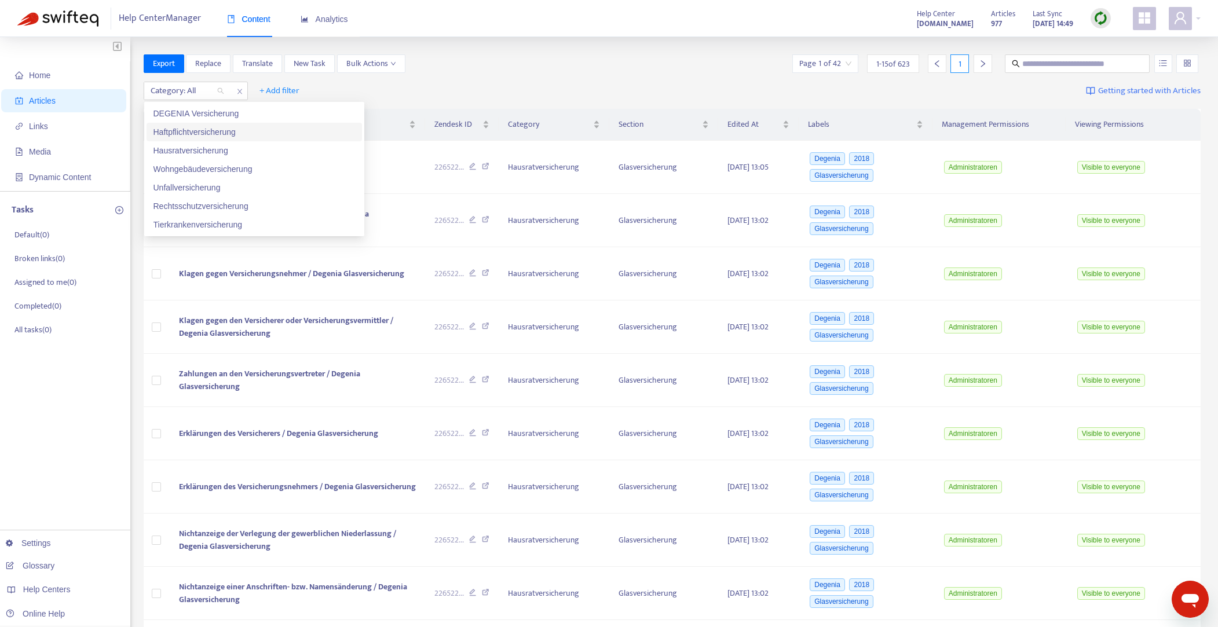
click at [212, 131] on div "Haftpflichtversicherung" at bounding box center [253, 132] width 201 height 13
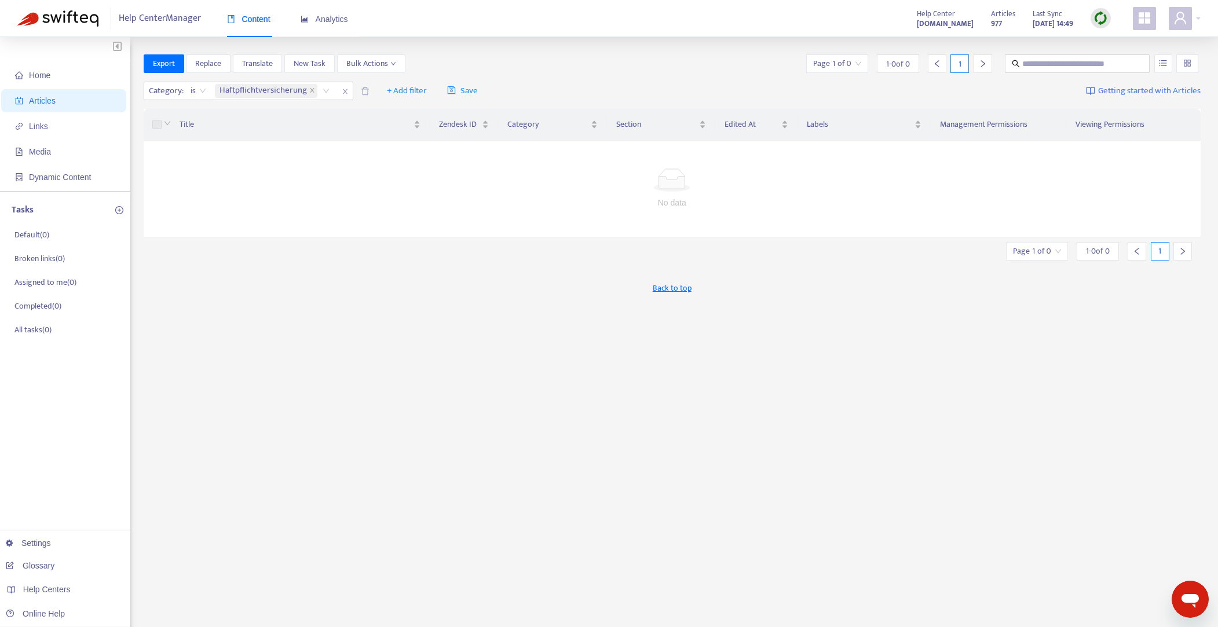
click at [631, 78] on div "Category : is Haftpflichtversicherung + Add filter Save Getting started with Ar…" at bounding box center [672, 91] width 1057 height 27
click at [1098, 16] on img at bounding box center [1100, 18] width 14 height 14
click at [1120, 38] on link "Quick Sync" at bounding box center [1124, 41] width 49 height 13
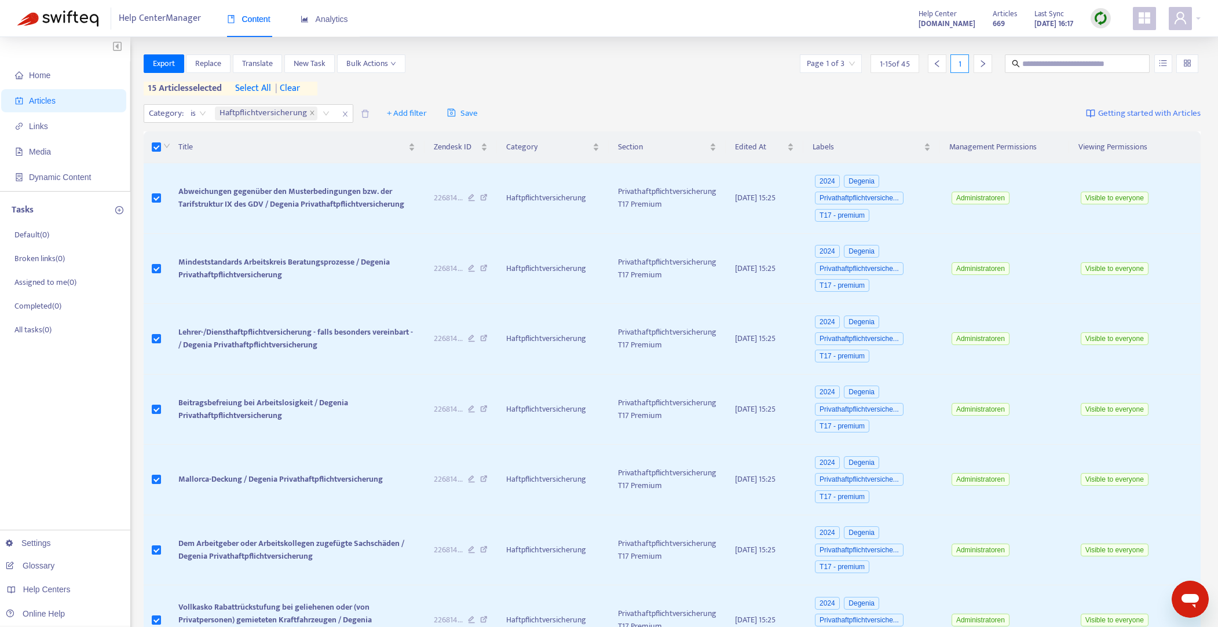
click at [263, 86] on span "select all" at bounding box center [253, 89] width 36 height 14
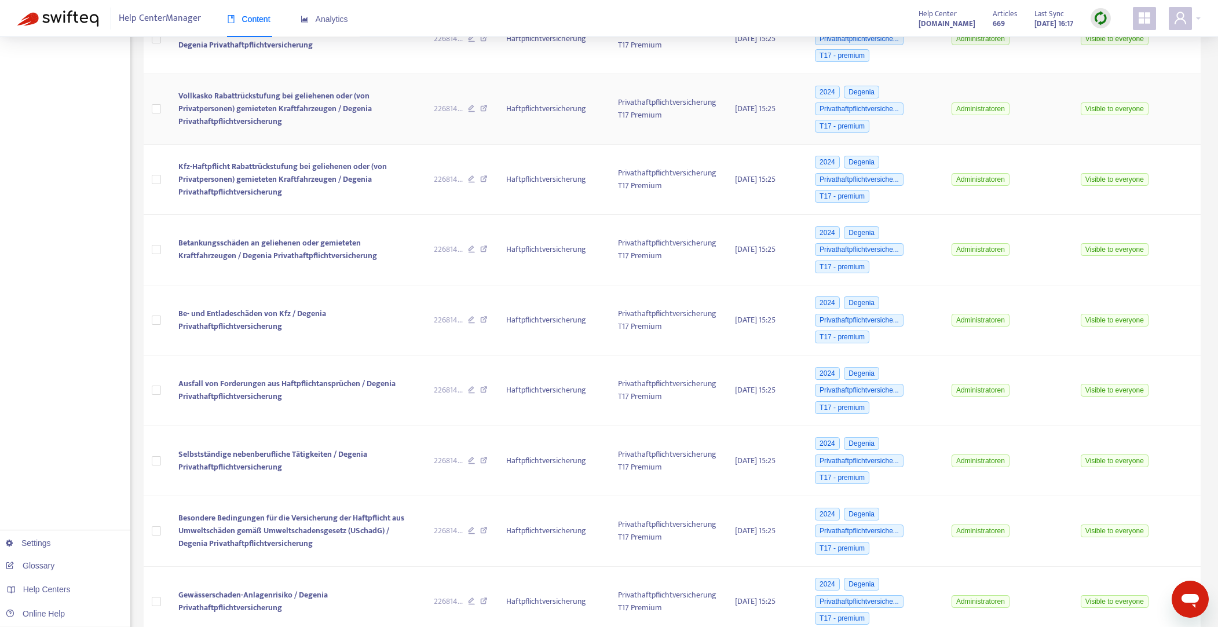
scroll to position [656, 0]
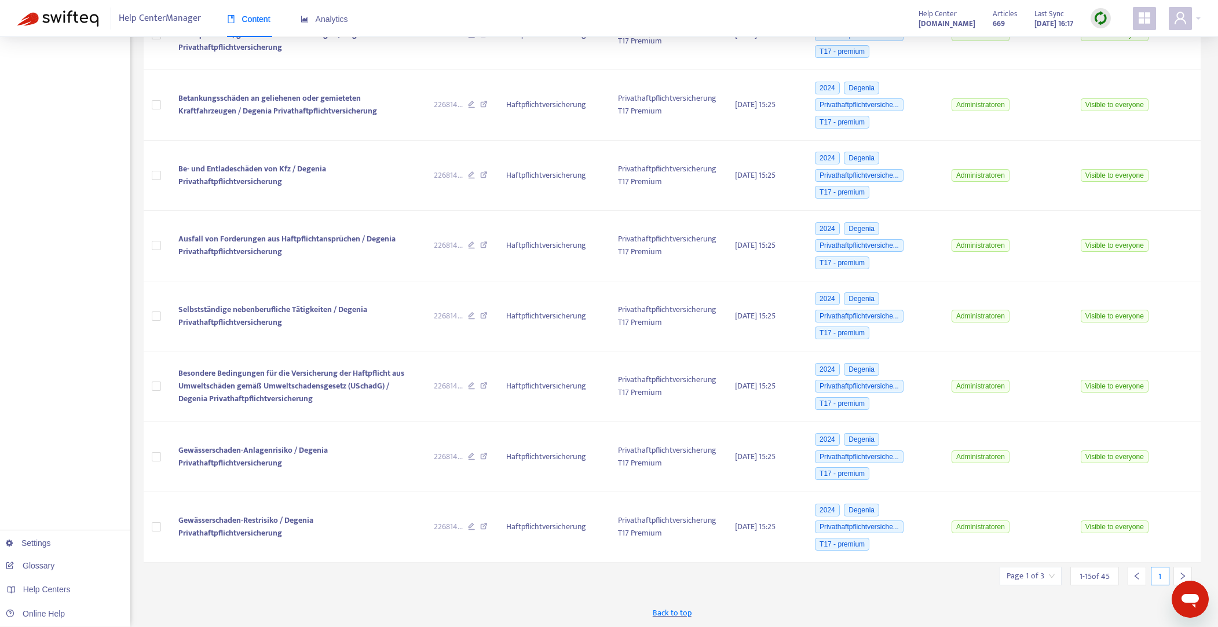
click at [1187, 573] on div at bounding box center [1182, 576] width 19 height 19
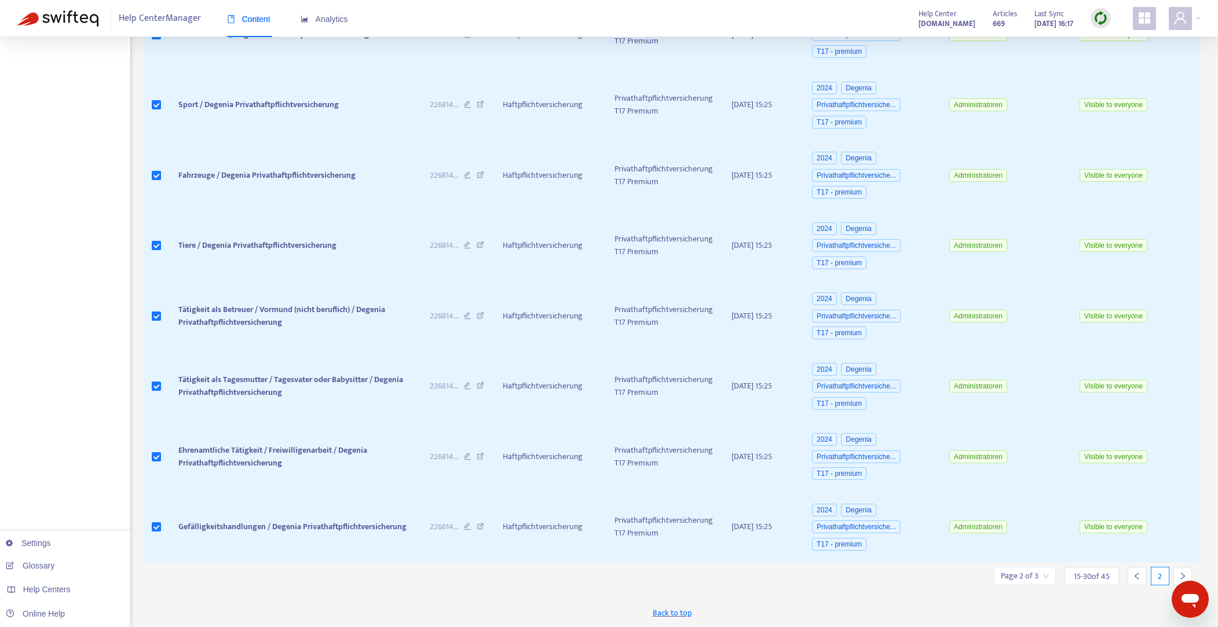
click at [1187, 574] on div at bounding box center [1182, 576] width 19 height 19
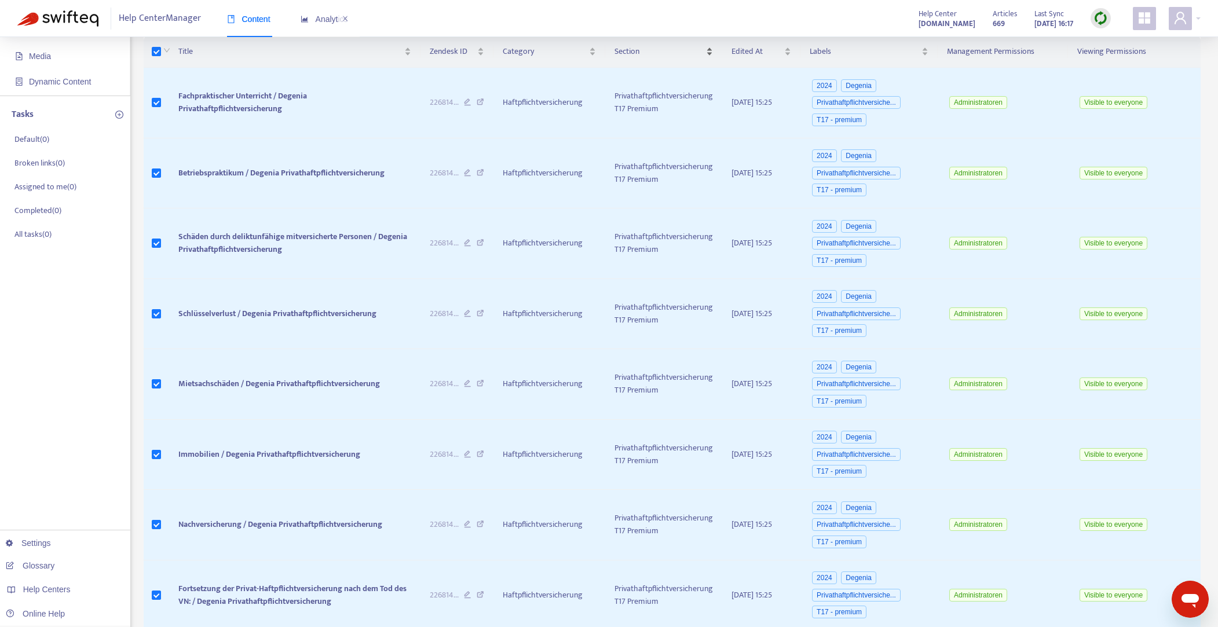
scroll to position [0, 0]
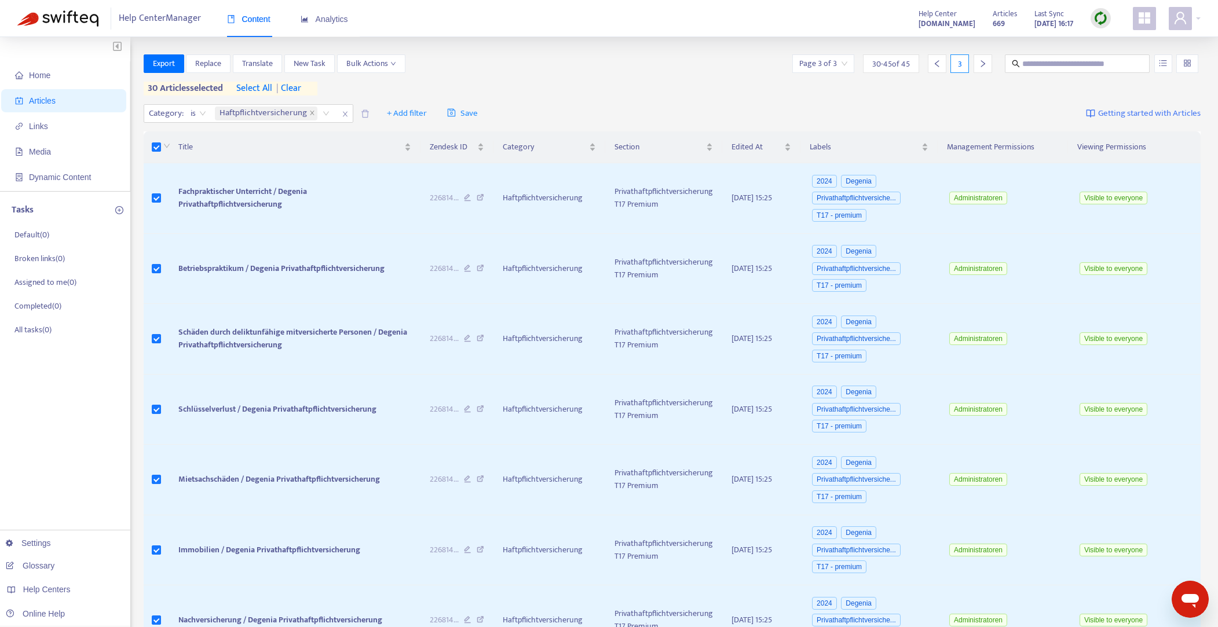
drag, startPoint x: 340, startPoint y: 113, endPoint x: 849, endPoint y: 27, distance: 516.9
click at [340, 113] on span "close" at bounding box center [345, 114] width 15 height 14
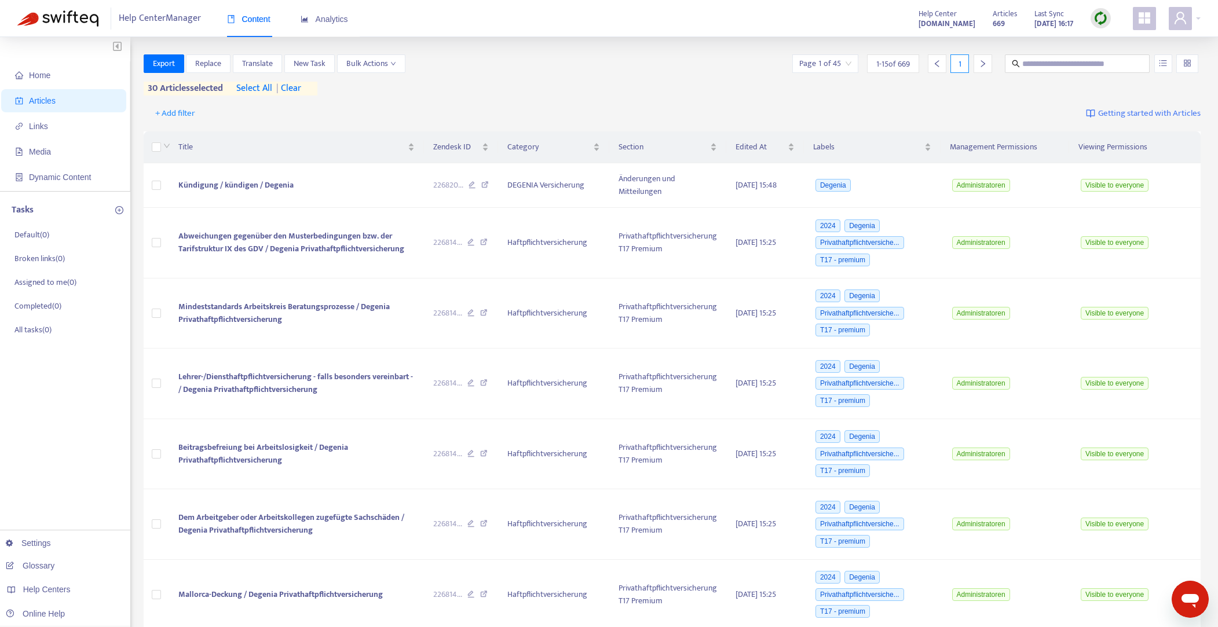
click at [1100, 17] on img at bounding box center [1100, 18] width 14 height 14
click at [1123, 63] on link "Full Sync" at bounding box center [1121, 60] width 42 height 13
